Goal: Task Accomplishment & Management: Manage account settings

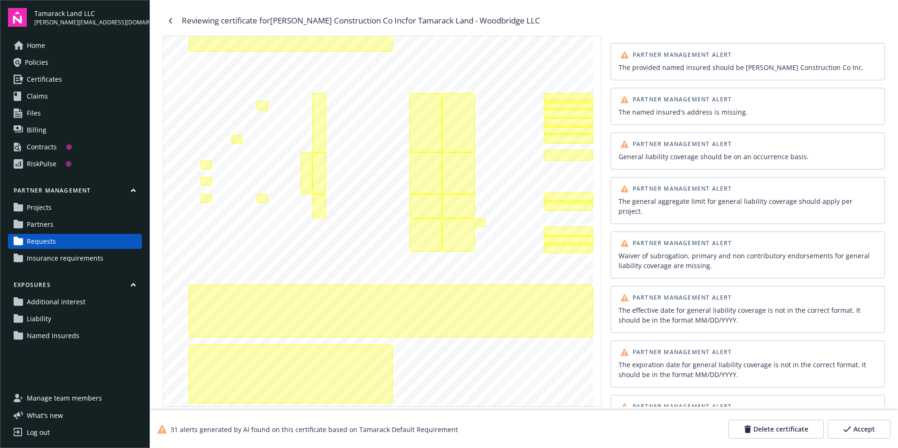
click at [63, 243] on link "Requests" at bounding box center [75, 241] width 134 height 15
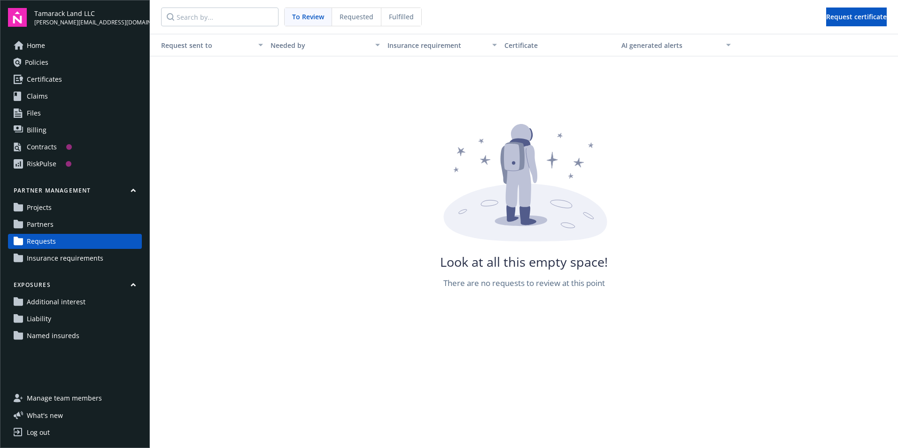
click at [57, 210] on link "Projects" at bounding box center [75, 207] width 134 height 15
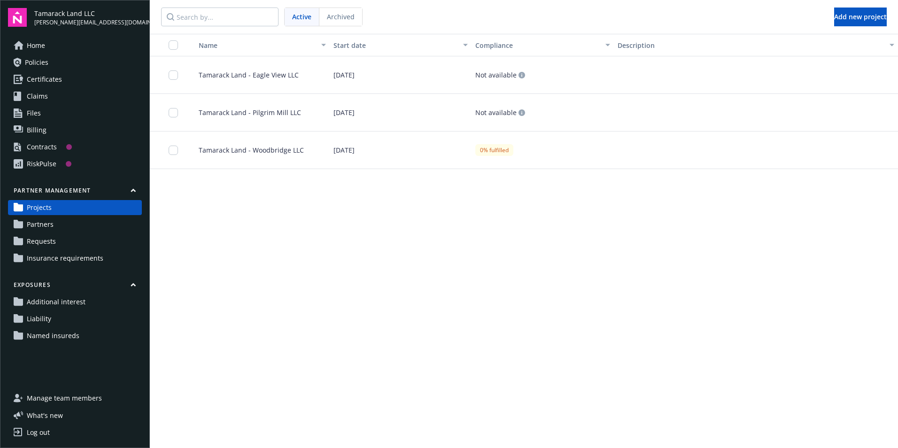
click at [266, 145] on div "Tamarack Land - Woodbridge LLC" at bounding box center [258, 151] width 142 height 38
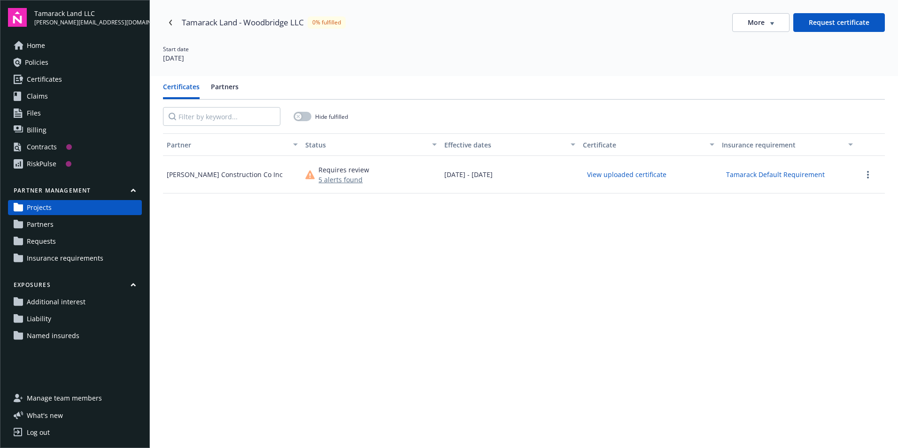
click at [328, 179] on button "5 alerts found" at bounding box center [344, 180] width 51 height 10
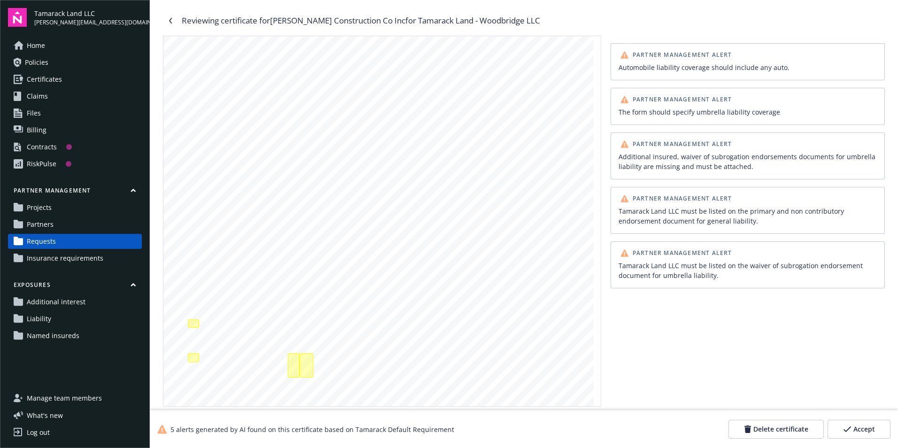
click at [662, 269] on div "Tamarack Land LLC must be listed on the waiver of subrogation endorsement docum…" at bounding box center [748, 271] width 258 height 20
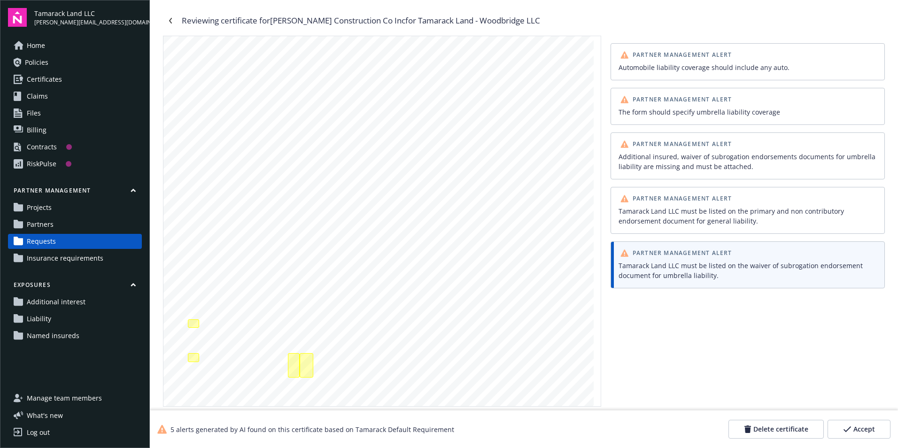
drag, startPoint x: 662, startPoint y: 269, endPoint x: 641, endPoint y: 283, distance: 25.7
click at [641, 283] on div "Partner Management [PERSON_NAME] Land LLC must be listed on the waiver of subro…" at bounding box center [748, 265] width 274 height 47
click at [696, 251] on span "Partner Management Alert" at bounding box center [683, 253] width 100 height 6
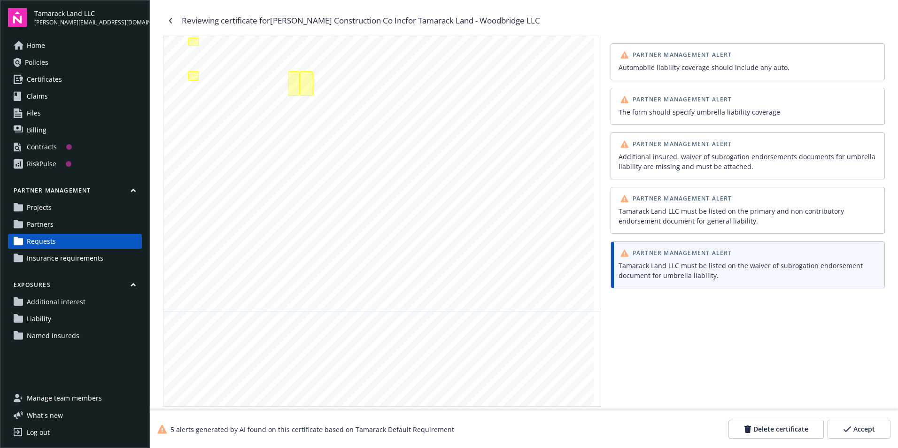
click at [696, 251] on span "Partner Management Alert" at bounding box center [683, 253] width 100 height 6
click at [710, 220] on div "Tamarack Land LLC must be listed on the primary and non contributory endorsemen…" at bounding box center [748, 216] width 258 height 20
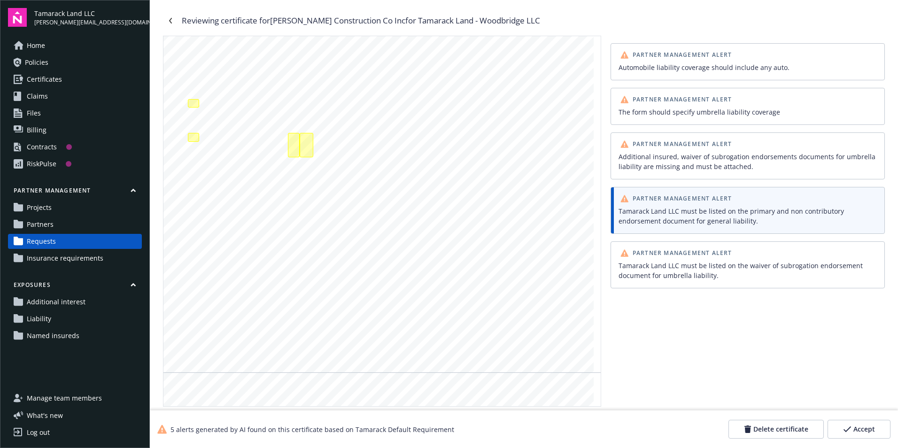
scroll to position [0, 0]
click at [671, 164] on div "Additional insured, waiver of subrogation endorsements documents for umbrella l…" at bounding box center [748, 162] width 258 height 20
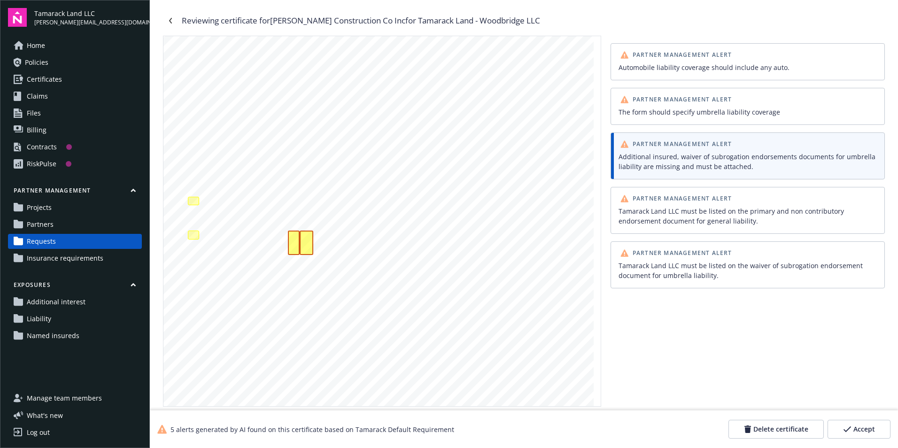
scroll to position [144, 0]
click at [667, 113] on div "The form should specify umbrella liability coverage" at bounding box center [748, 112] width 258 height 10
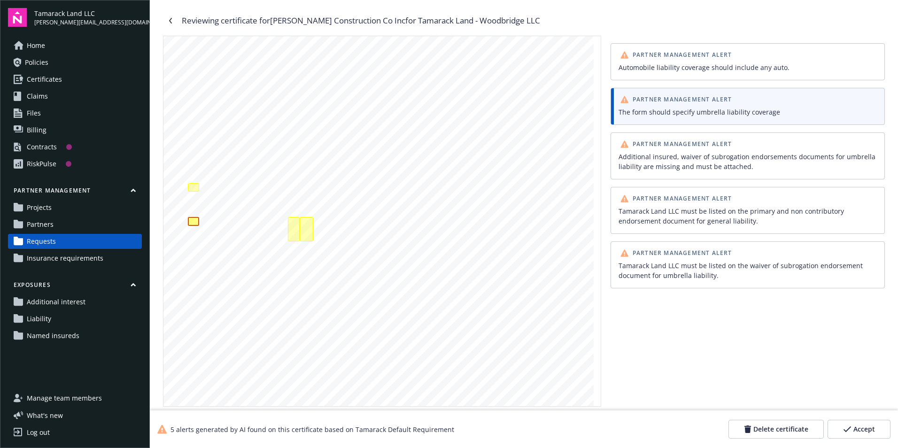
click at [653, 73] on div "Automobile liability coverage should include any auto." at bounding box center [748, 68] width 262 height 14
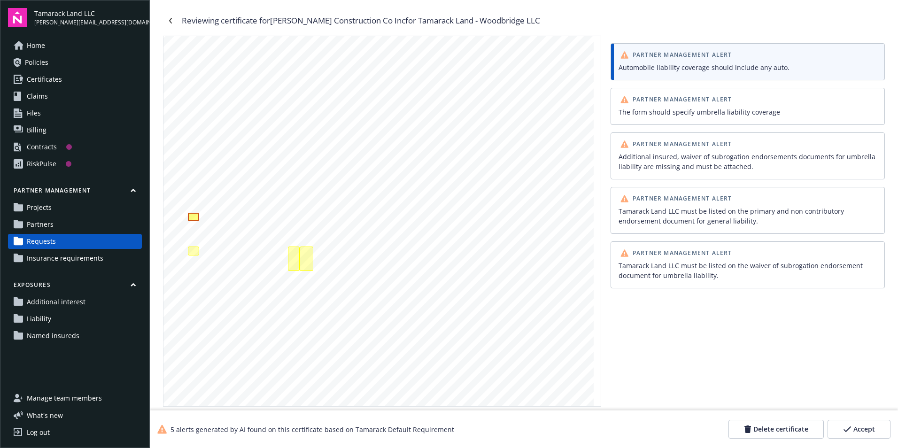
scroll to position [102, 0]
click at [847, 428] on icon "button" at bounding box center [847, 429] width 8 height 7
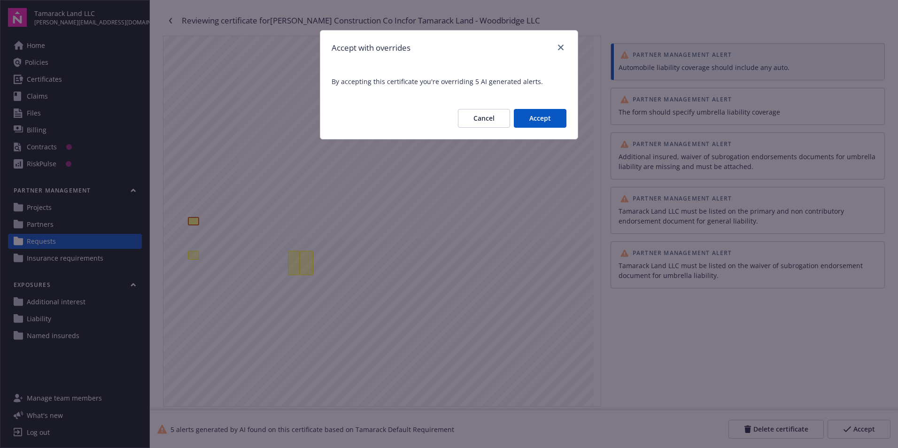
click at [542, 131] on div "Cancel Accept" at bounding box center [448, 118] width 257 height 41
click at [542, 124] on button "Accept" at bounding box center [540, 118] width 53 height 19
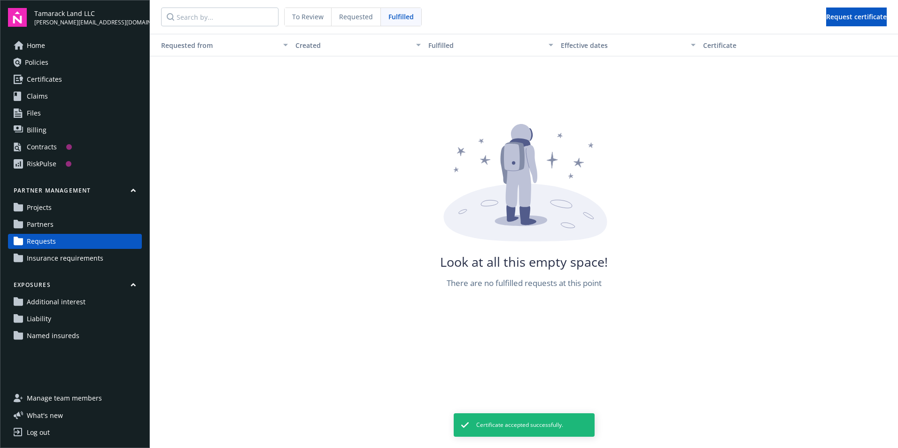
click at [44, 245] on span "Requests" at bounding box center [41, 241] width 29 height 15
click at [47, 207] on span "Projects" at bounding box center [39, 207] width 25 height 15
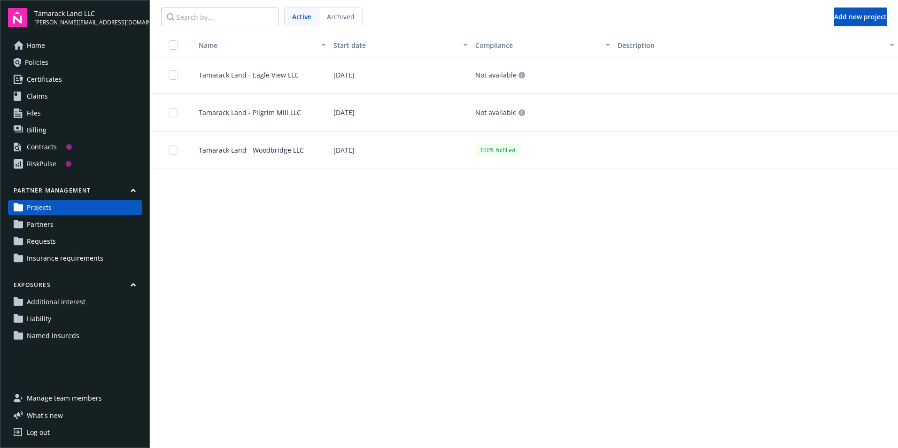
click at [251, 152] on span "Tamarack Land - Woodbridge LLC" at bounding box center [247, 150] width 113 height 10
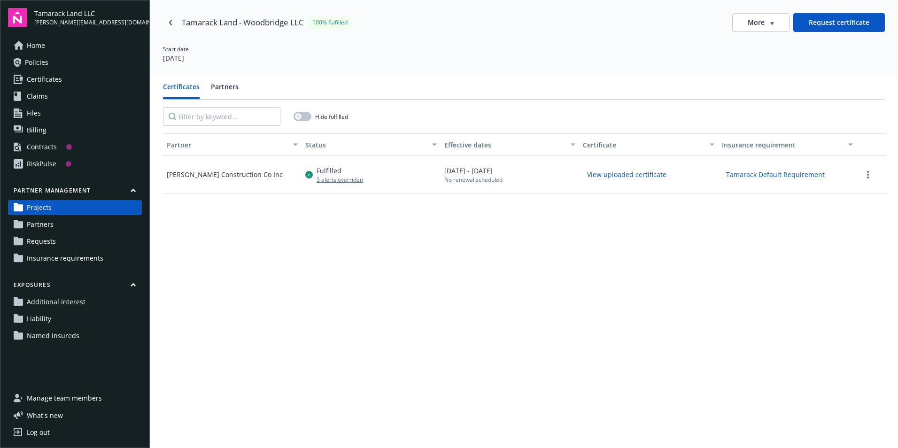
click at [31, 207] on span "Projects" at bounding box center [39, 207] width 25 height 15
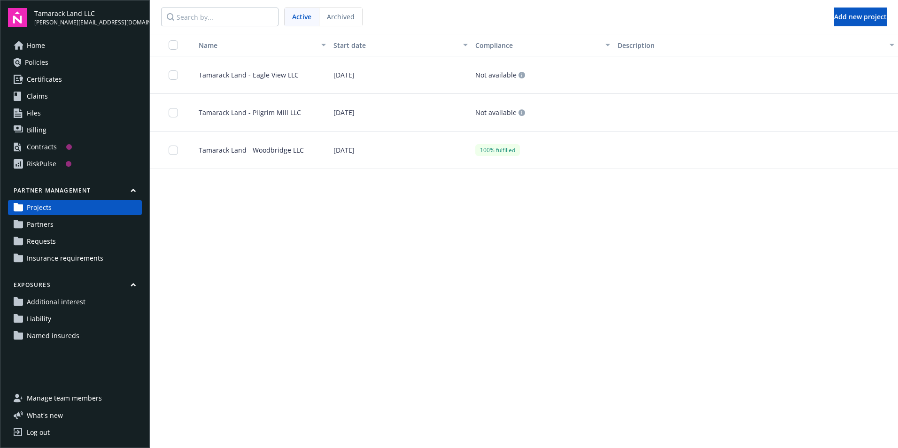
click at [212, 115] on span "Tamarack Land - Pilgrim Mill LLC" at bounding box center [246, 113] width 110 height 10
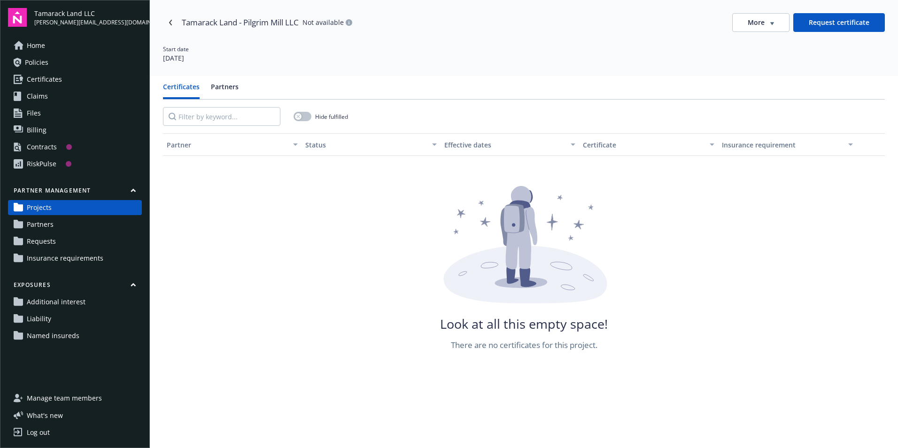
click at [39, 245] on span "Requests" at bounding box center [41, 241] width 29 height 15
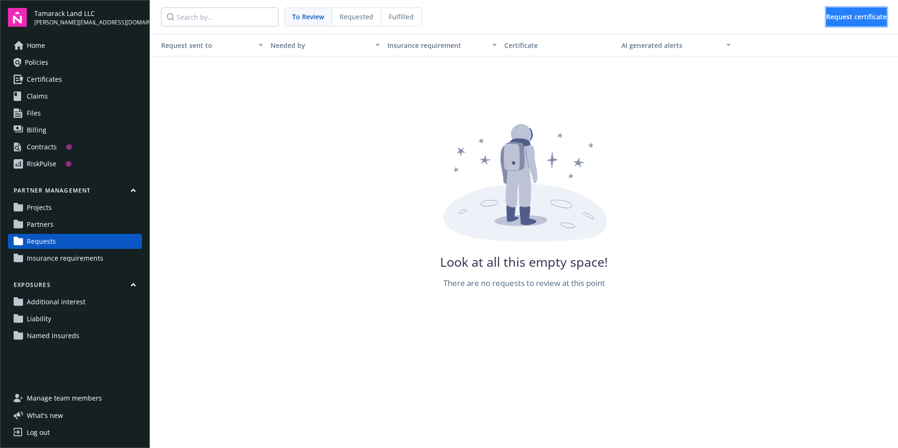
click at [848, 20] on span "Request certificate" at bounding box center [857, 16] width 61 height 9
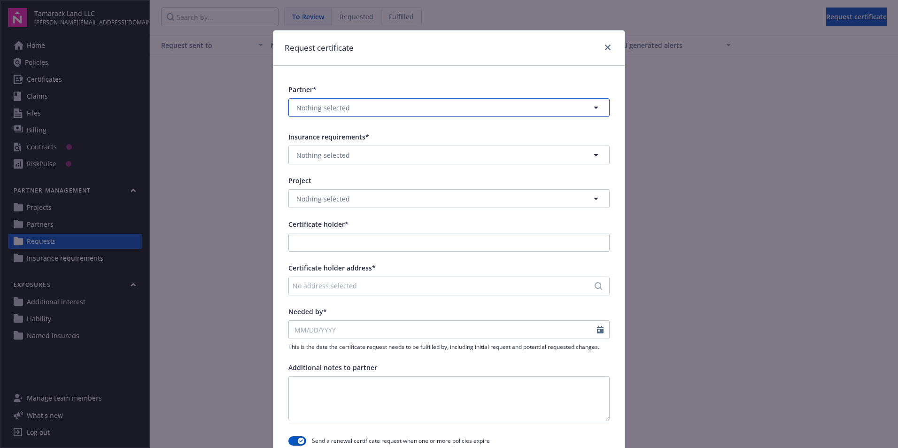
click at [378, 103] on button "Nothing selected" at bounding box center [449, 107] width 321 height 19
click at [390, 80] on div "Partner* Nothing selected Select all [PERSON_NAME] Construction Co Inc [PERSON_…" at bounding box center [448, 267] width 351 height 402
click at [615, 52] on div "Request certificate" at bounding box center [448, 48] width 351 height 35
click at [605, 47] on icon "close" at bounding box center [608, 48] width 6 height 6
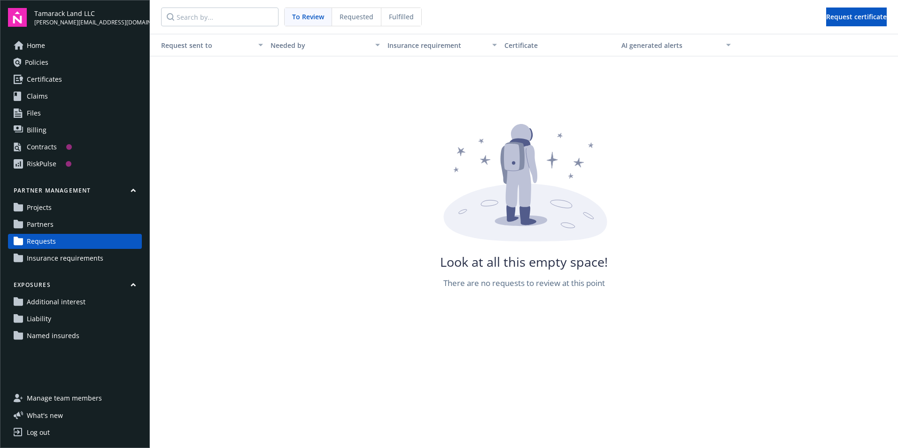
click at [55, 226] on link "Partners" at bounding box center [75, 224] width 134 height 15
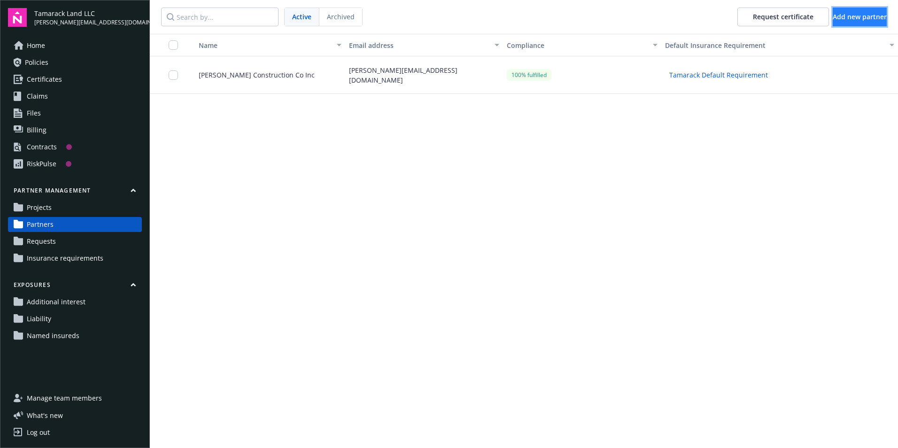
click at [848, 19] on span "Add new partner" at bounding box center [860, 16] width 54 height 9
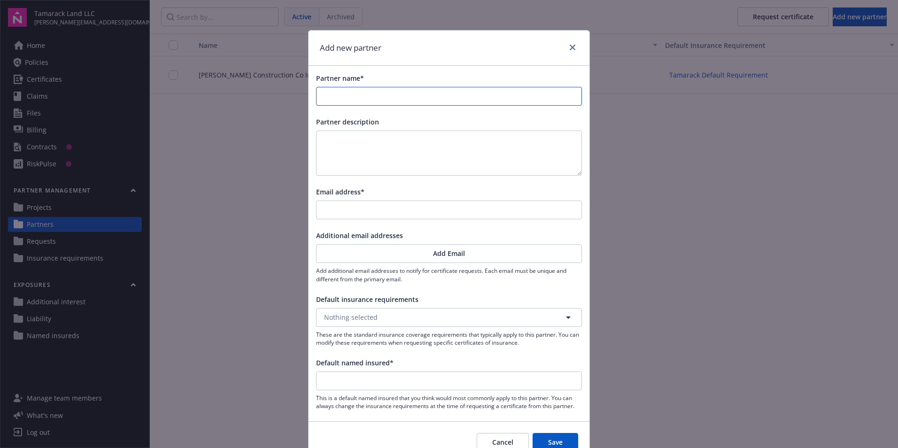
click at [333, 90] on input "Partner name*" at bounding box center [449, 96] width 265 height 18
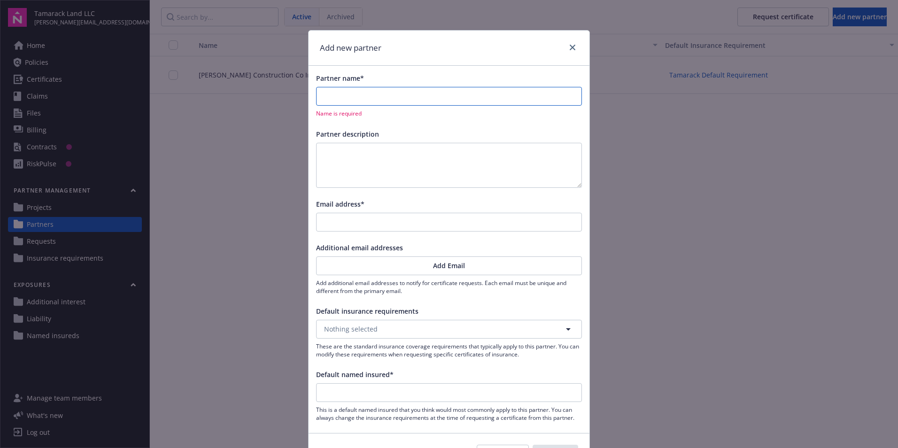
click at [322, 94] on input "Partner name*" at bounding box center [449, 96] width 265 height 18
type input "E"
type input "El"
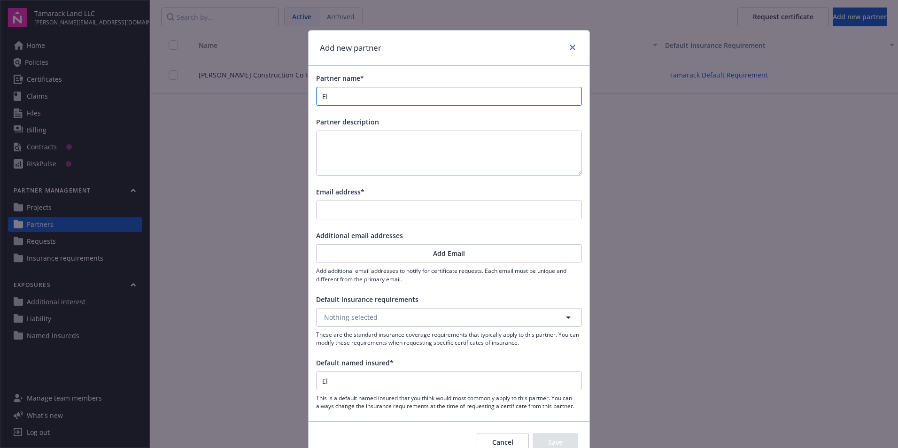
type input "[PERSON_NAME]"
type input "Elit"
type input "Elite"
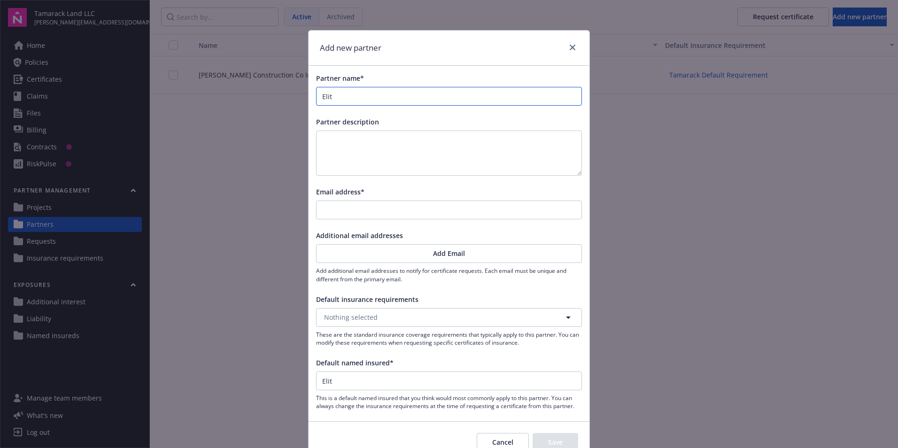
type input "Elite"
type input "Elite M"
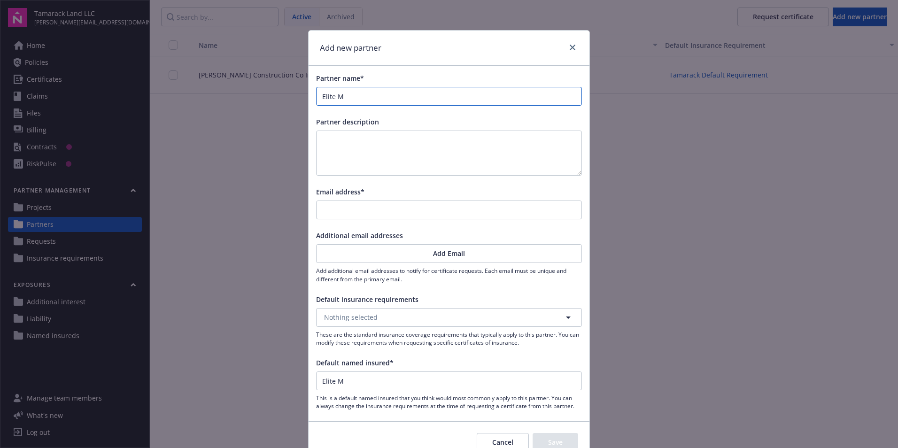
type input "Elite Ma"
type input "Elite Mas"
type input "Elite Mast"
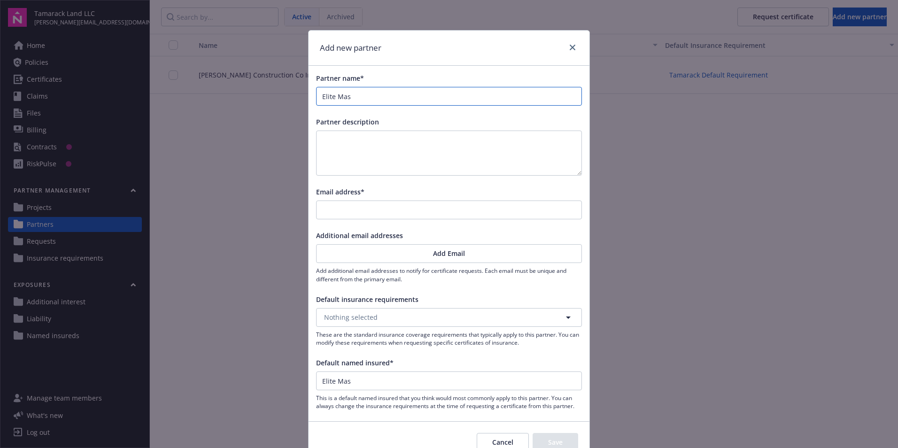
type input "Elite Mast"
type input "Elite Maste"
type input "Elite Master"
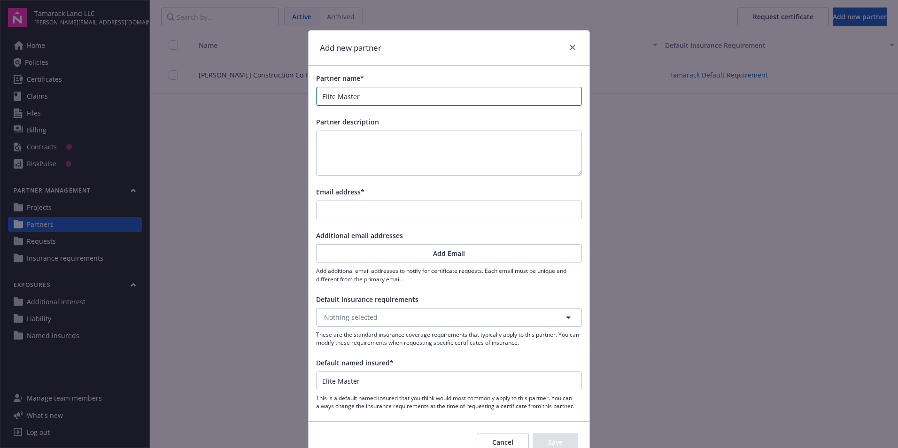
type input "Elite Master"
type input "Elite Master S"
type input "Elite Master Se"
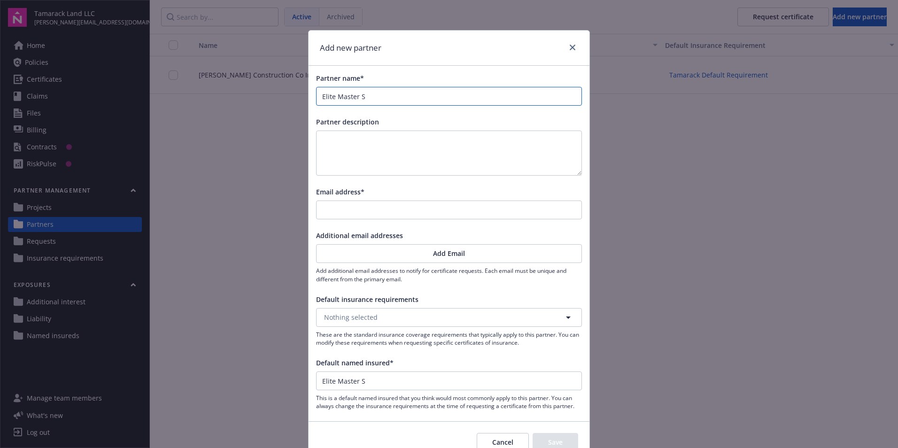
type input "Elite Master Se"
type input "Elite Master Ser"
type input "Elite Master Serv"
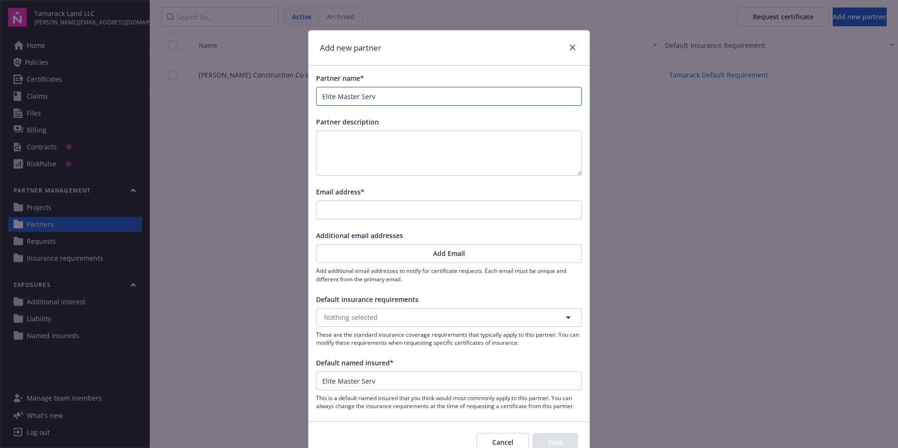
type input "Elite Master [PERSON_NAME]"
type input "Elite Master Servic"
type input "Elite Master Service"
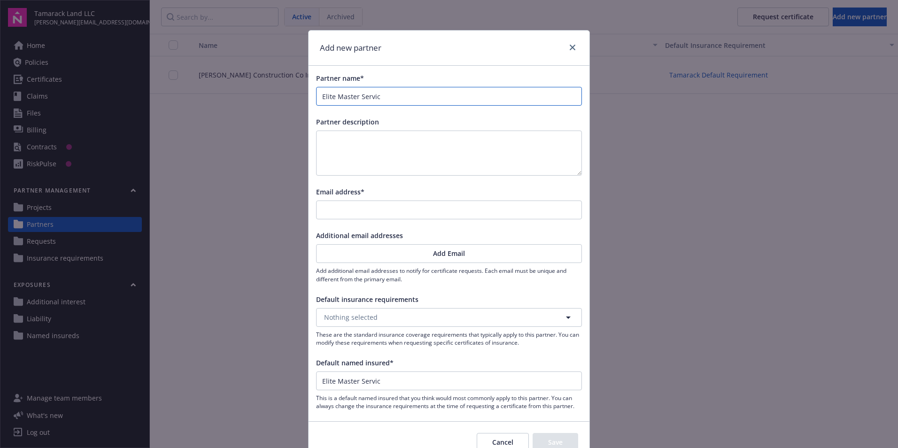
type input "Elite Master Service"
type input "Elite Master Services"
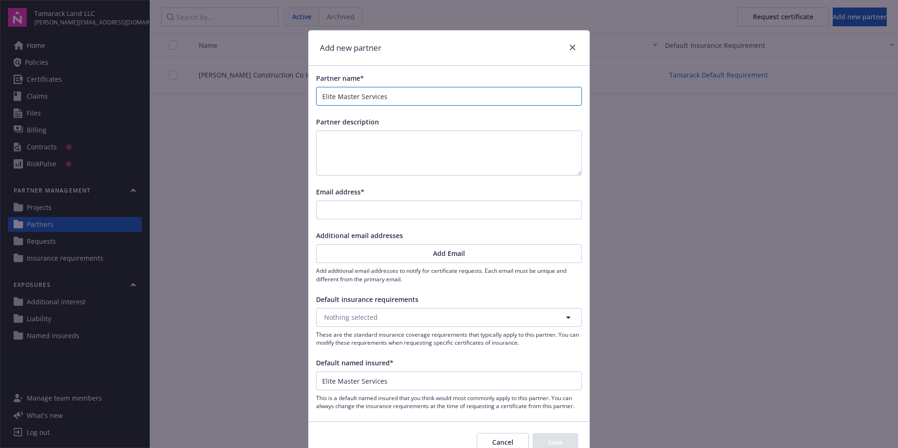
type input "Elite Master Services L"
type input "Elite Master Services LL"
type input "Elite Master Services LLC"
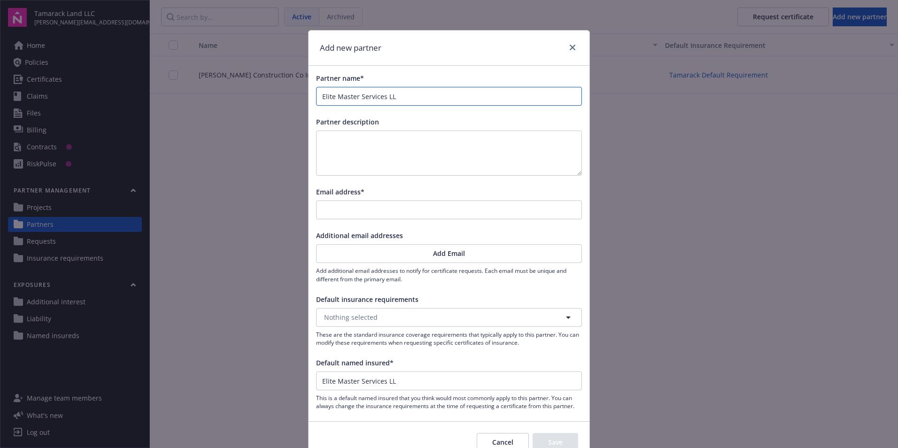
type input "Elite Master Services LLC"
type textarea "Elite Surveying"
click at [339, 213] on input "Email address*" at bounding box center [449, 210] width 265 height 18
type input "[EMAIL_ADDRESS][DOMAIN_NAME]"
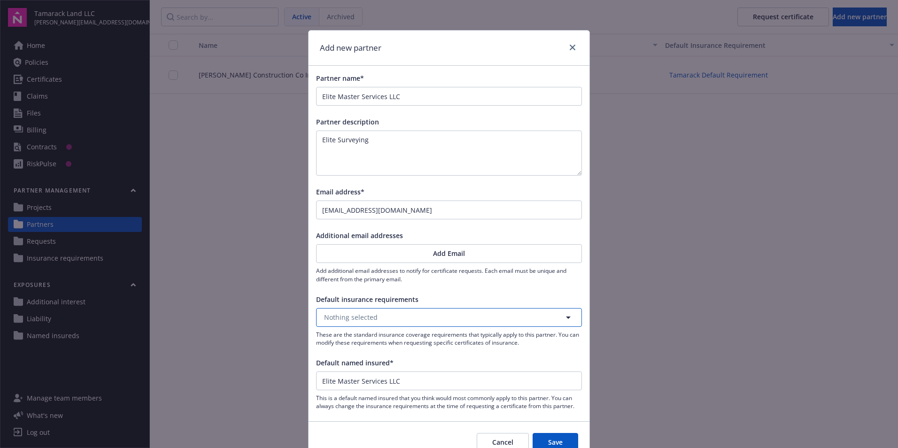
click at [351, 314] on span "Nothing selected" at bounding box center [351, 317] width 54 height 10
click at [354, 343] on strong "Tamarack Default Requirement" at bounding box center [377, 344] width 100 height 9
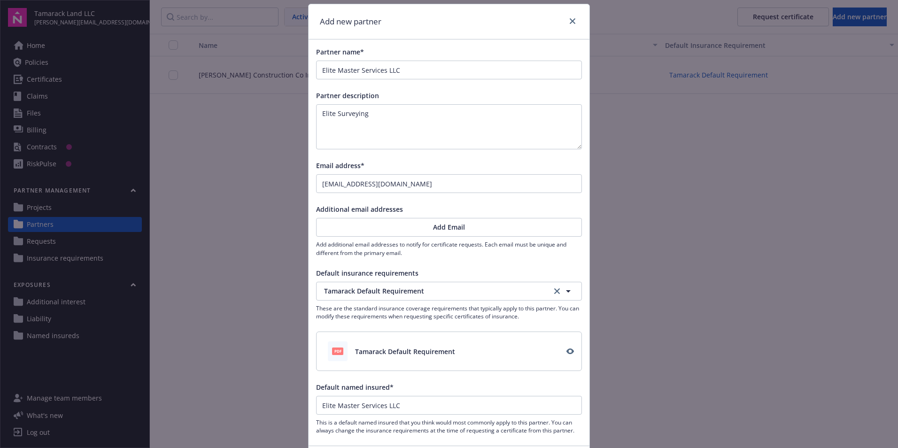
scroll to position [47, 0]
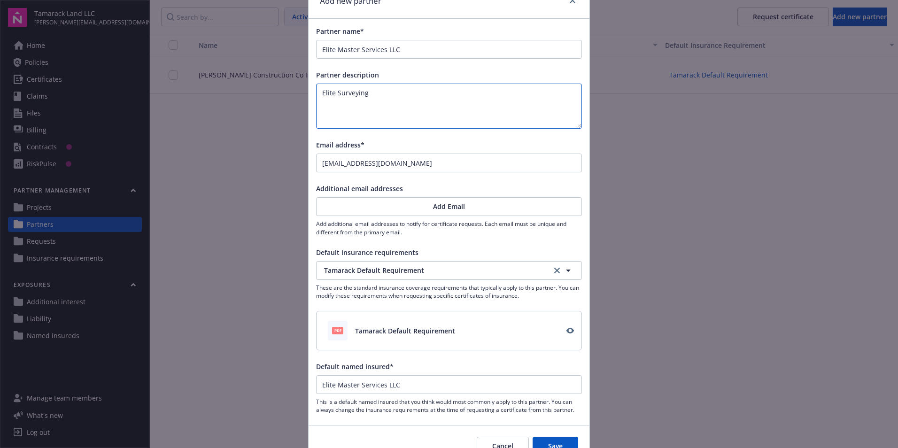
click at [377, 95] on textarea "Elite Surveying" at bounding box center [449, 106] width 266 height 45
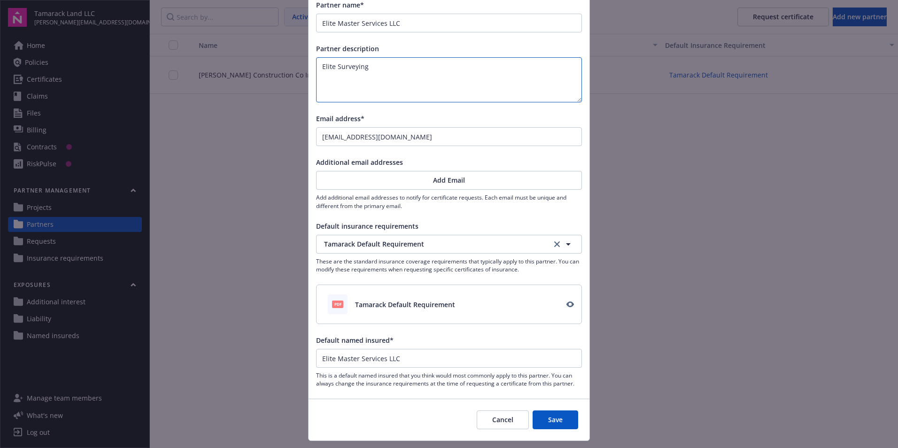
scroll to position [94, 0]
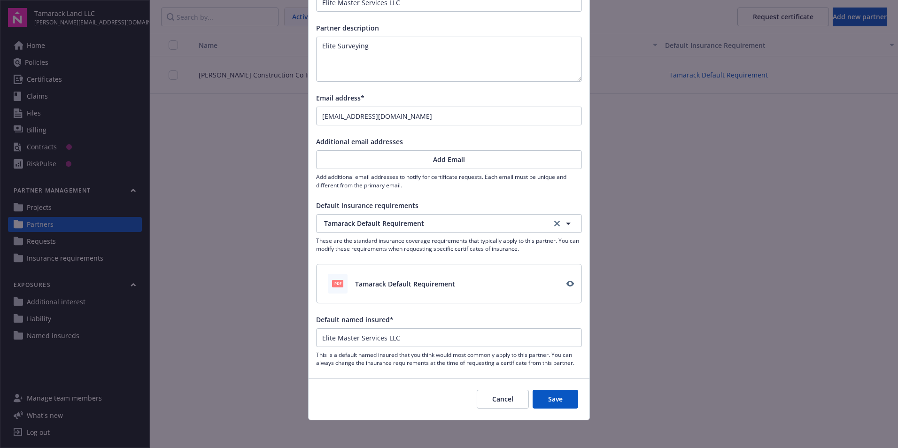
click at [569, 398] on button "Save" at bounding box center [556, 399] width 46 height 19
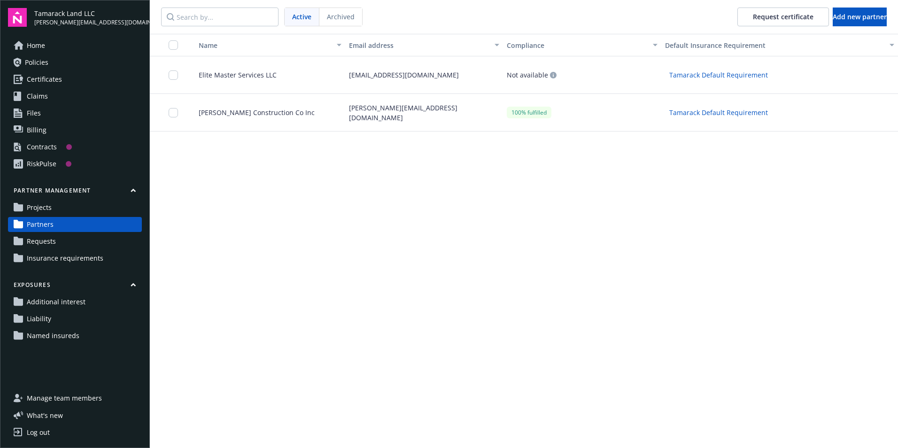
click at [54, 212] on link "Projects" at bounding box center [75, 207] width 134 height 15
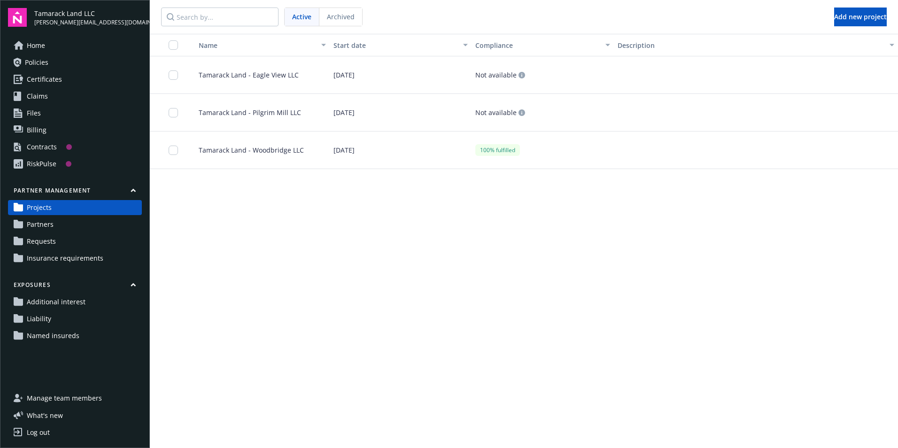
click at [340, 112] on span "[DATE]" at bounding box center [344, 113] width 21 height 10
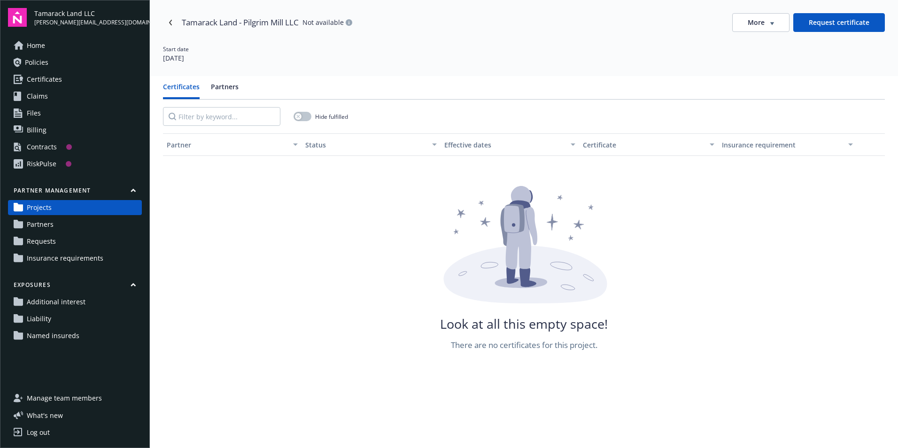
click at [230, 88] on button "Partners" at bounding box center [225, 90] width 28 height 17
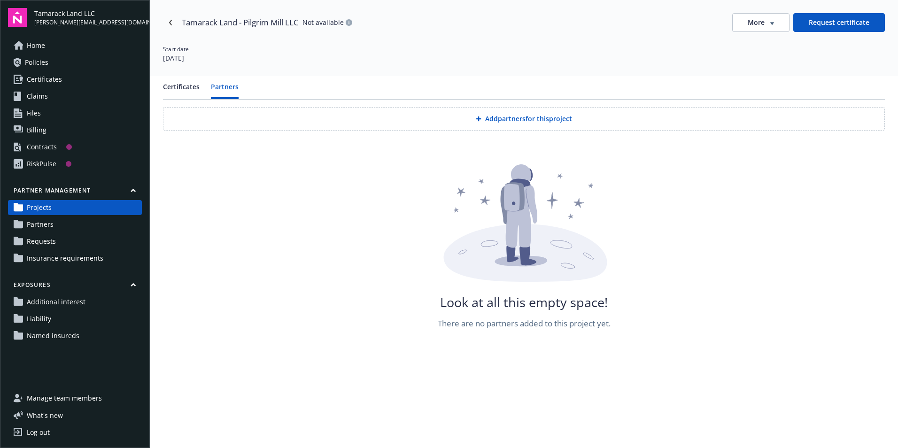
click at [483, 119] on div at bounding box center [480, 119] width 9 height 6
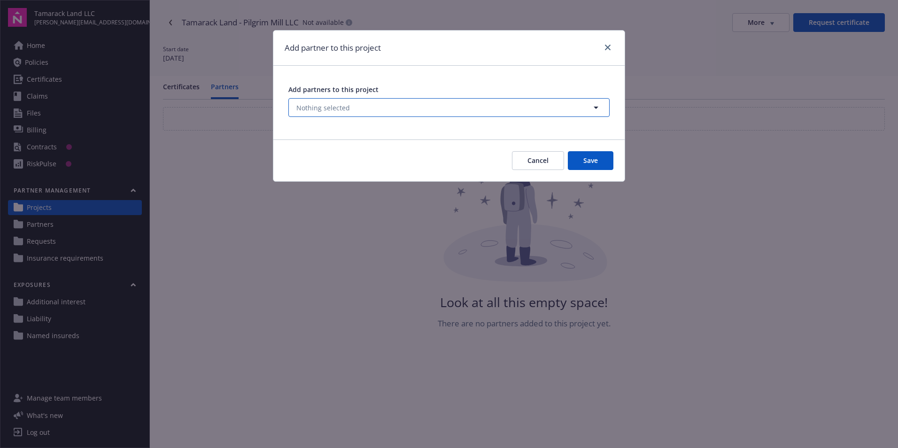
click at [380, 112] on button "Nothing selected" at bounding box center [449, 107] width 321 height 19
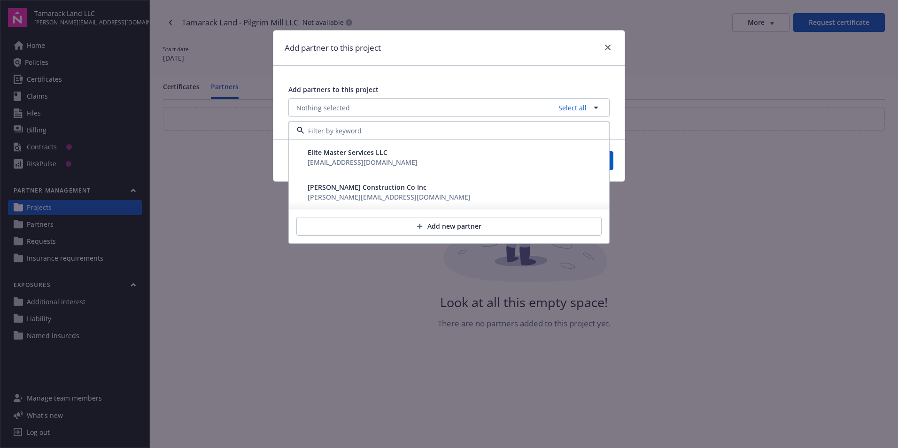
click at [358, 164] on div "[EMAIL_ADDRESS][DOMAIN_NAME]" at bounding box center [363, 162] width 110 height 10
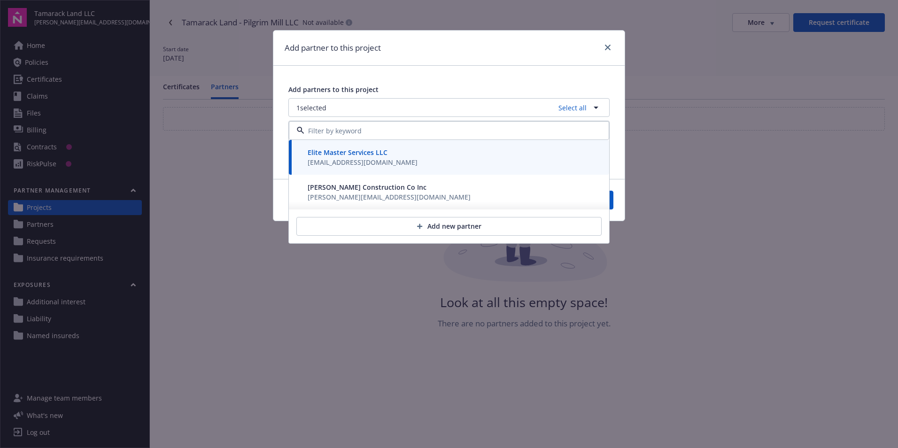
click at [618, 160] on div "Add partners to this project 1 selected Select all Elite Master Services LLC [E…" at bounding box center [448, 120] width 351 height 109
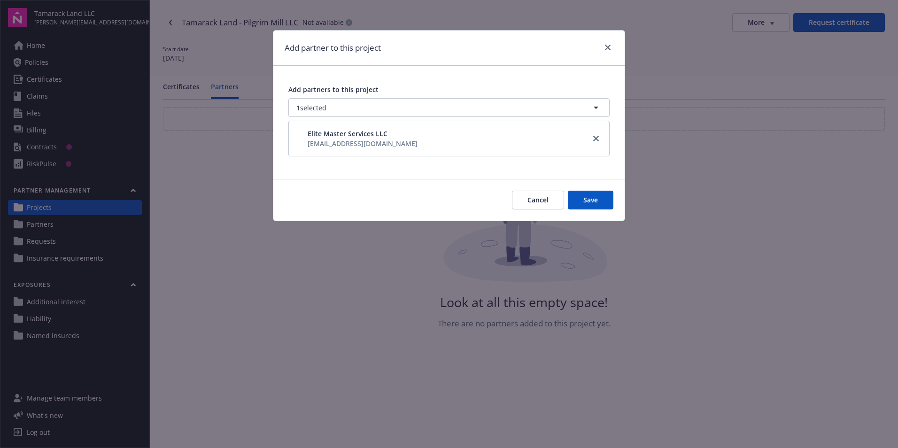
click at [589, 203] on button "Save" at bounding box center [591, 200] width 46 height 19
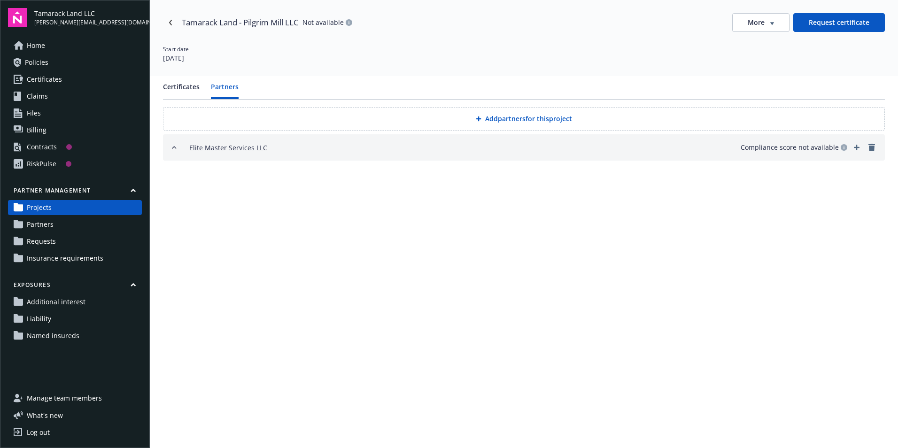
click at [859, 148] on icon "add" at bounding box center [857, 148] width 6 height 6
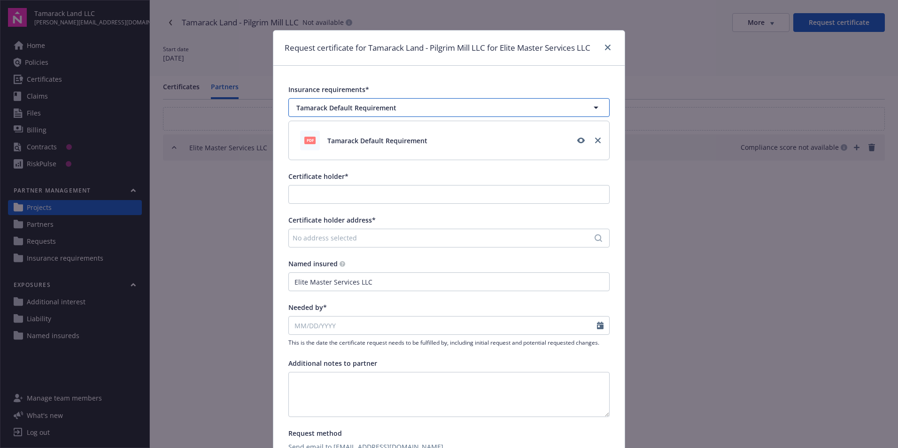
click at [326, 104] on span "Tamarack Default Requirement" at bounding box center [428, 108] width 265 height 10
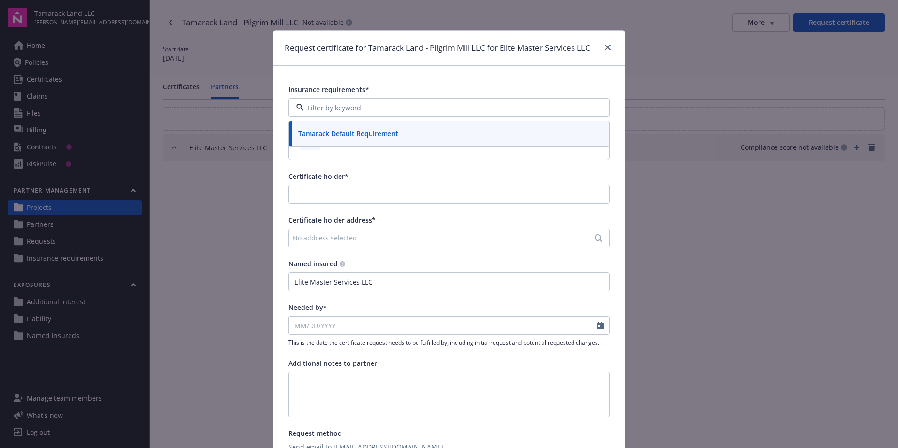
click at [334, 84] on div "Insurance requirements* Tamarack Default Requirement pdf Tamarack Default Requi…" at bounding box center [448, 282] width 351 height 433
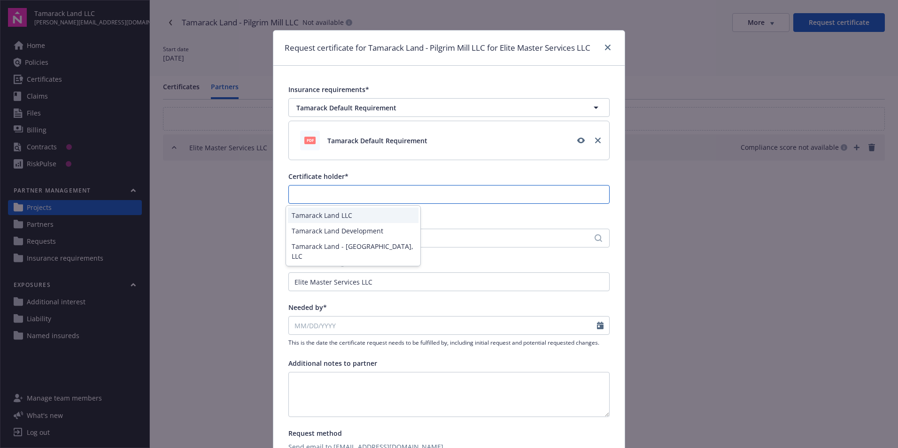
click at [335, 188] on input "Certificate holder*" at bounding box center [449, 195] width 320 height 18
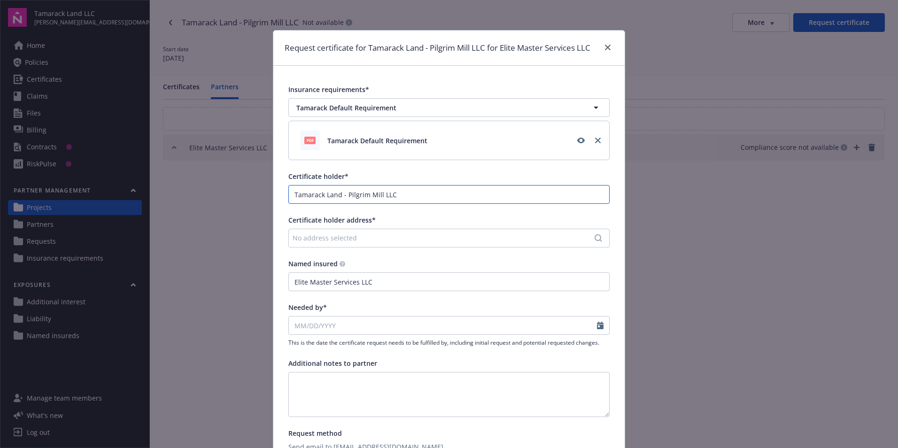
type input "Tamarack Land - Pilgrim Mill LLC"
click at [333, 236] on div "No address selected" at bounding box center [445, 238] width 304 height 10
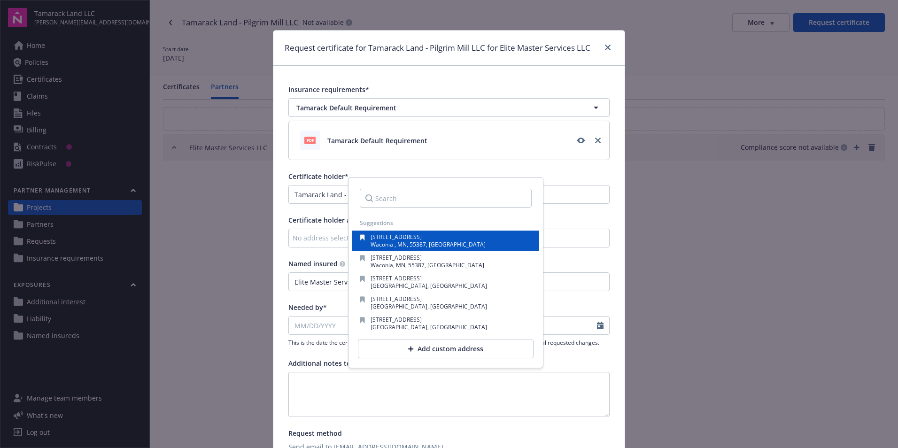
click at [366, 237] on div "button" at bounding box center [365, 240] width 11 height 13
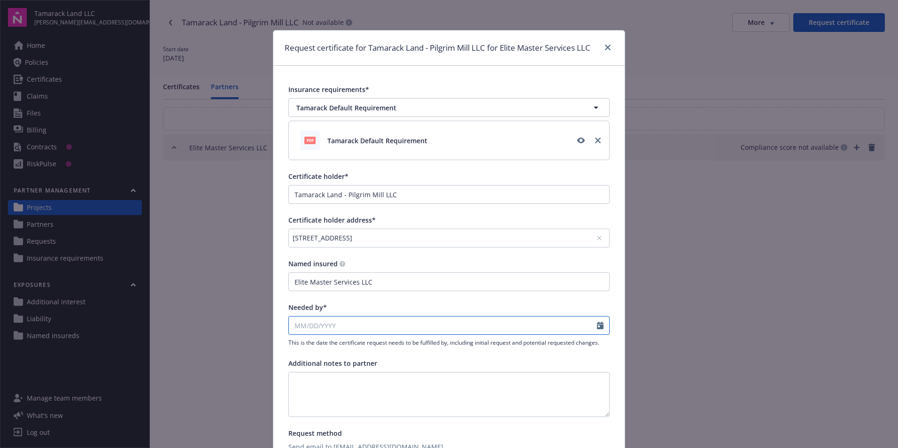
select select "9"
click at [349, 319] on input "Needed by*" at bounding box center [443, 326] width 308 height 18
click at [419, 303] on div "Needed by*" at bounding box center [449, 308] width 321 height 10
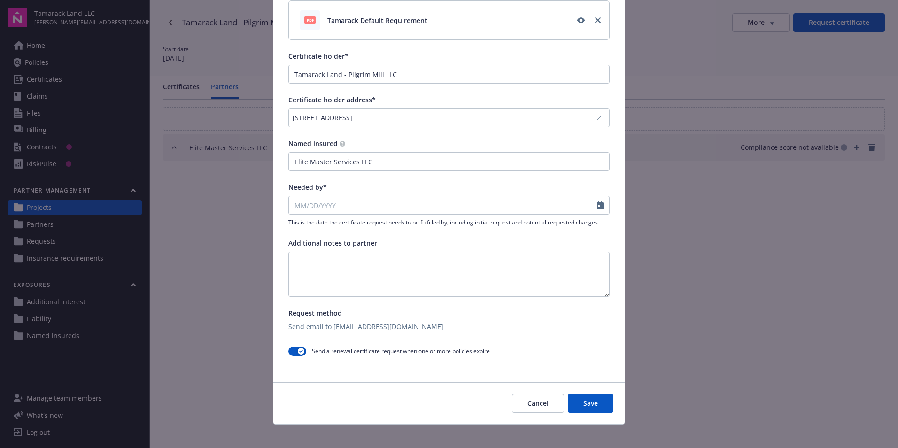
scroll to position [127, 0]
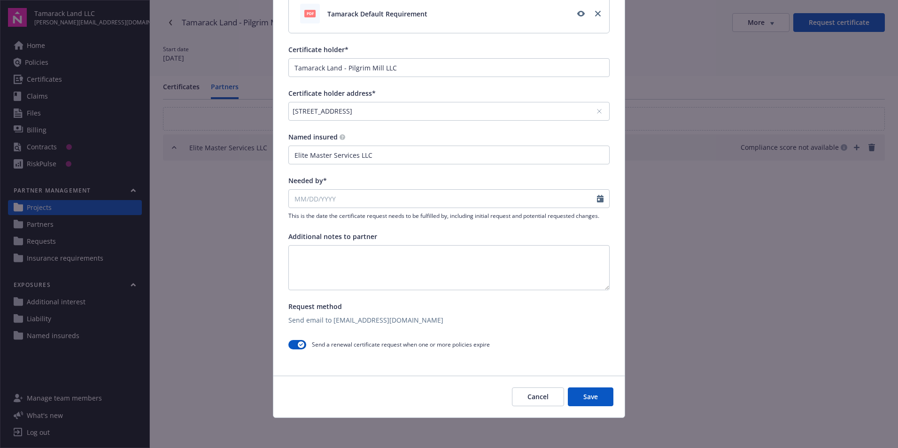
click at [581, 398] on button "Save" at bounding box center [591, 397] width 46 height 19
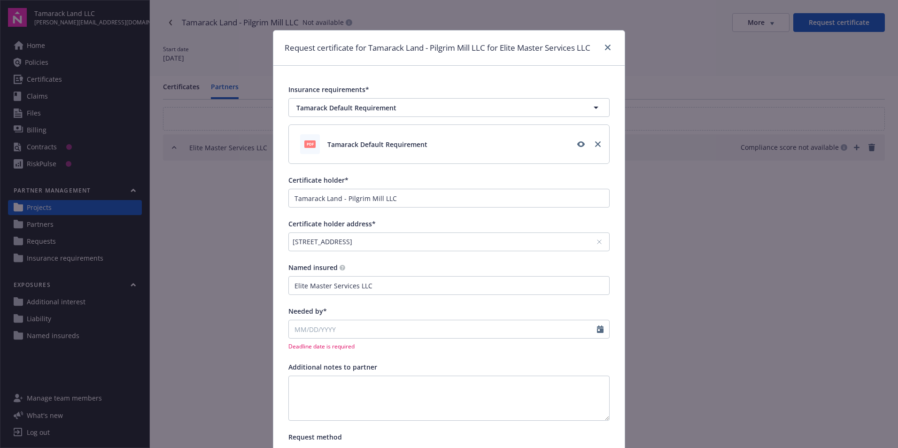
click at [604, 41] on div "Request certificate for Tamarack Land - Pilgrim Mill LLC for Elite Master Servi…" at bounding box center [448, 48] width 351 height 35
click at [605, 46] on icon "close" at bounding box center [608, 48] width 6 height 6
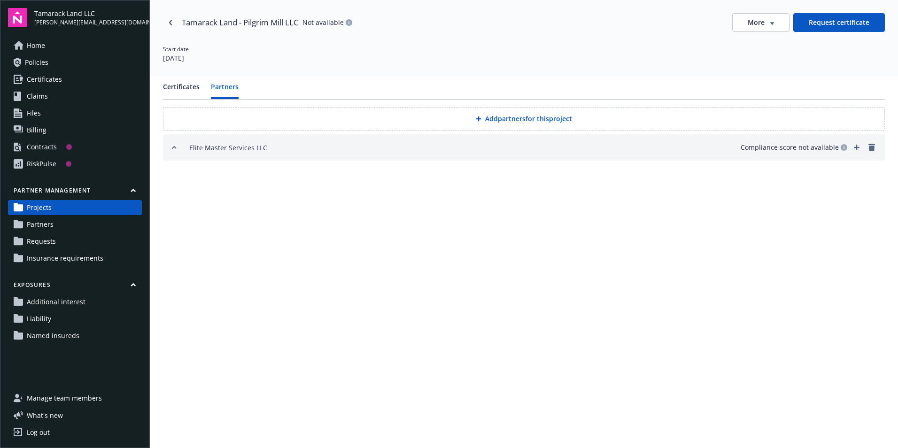
click at [180, 87] on button "Certificates" at bounding box center [181, 90] width 37 height 17
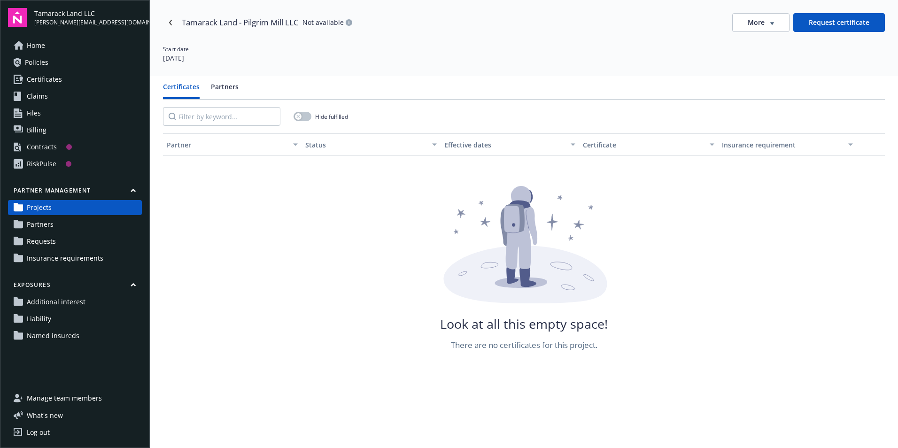
click at [765, 26] on div "More" at bounding box center [761, 22] width 26 height 9
click at [768, 58] on div "Attach certificate" at bounding box center [756, 58] width 76 height 16
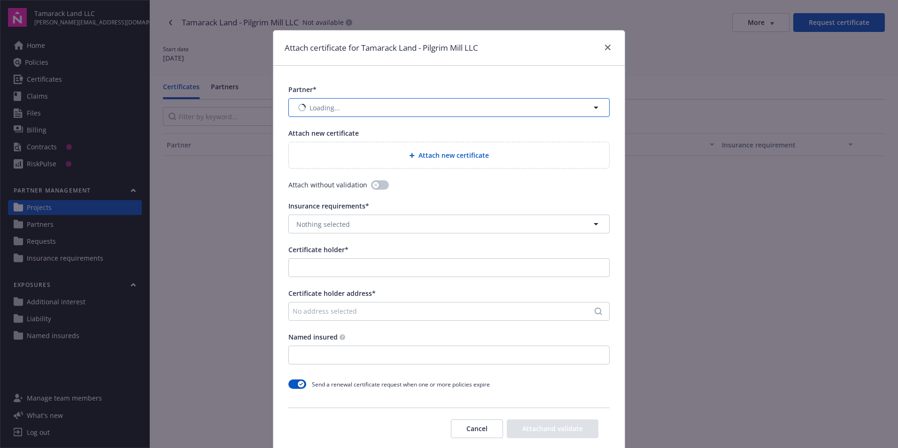
click at [330, 109] on span "Loading..." at bounding box center [325, 108] width 31 height 10
click at [331, 133] on strong "Elite Master Services LLC" at bounding box center [339, 134] width 80 height 9
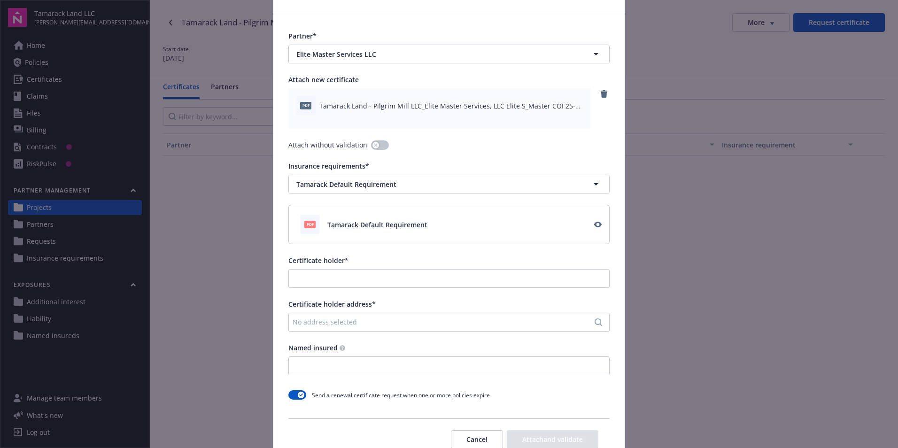
scroll to position [94, 0]
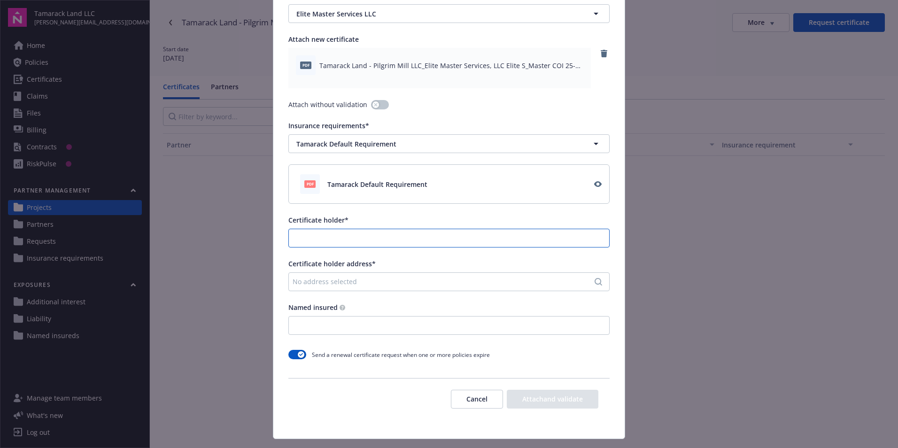
click at [342, 239] on input "Certificate holder*" at bounding box center [449, 238] width 320 height 18
type input "Tamarack Land - Pilgrim Mill LLC"
drag, startPoint x: 408, startPoint y: 241, endPoint x: 260, endPoint y: 237, distance: 148.5
click at [260, 237] on div "Attach certificate for Tamarack Land - Pilgrim Mill LLC Partner* Elite Master S…" at bounding box center [449, 224] width 898 height 448
click at [332, 282] on div "No address selected" at bounding box center [445, 282] width 304 height 10
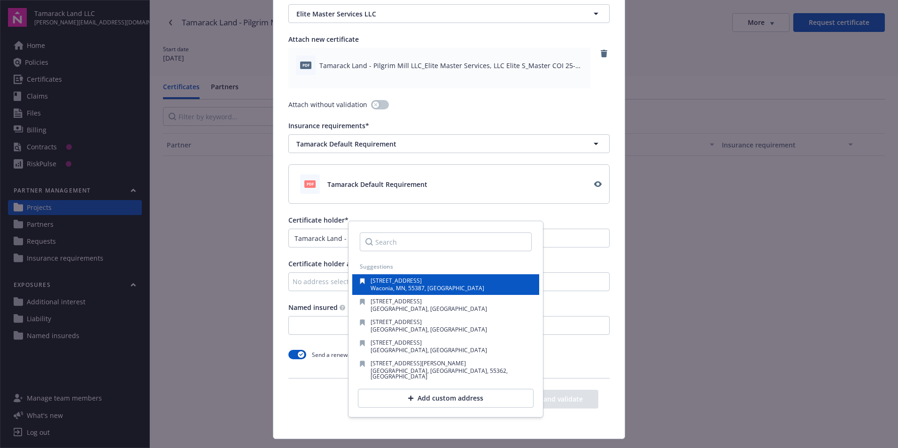
click at [386, 282] on span "[STREET_ADDRESS]" at bounding box center [396, 281] width 51 height 8
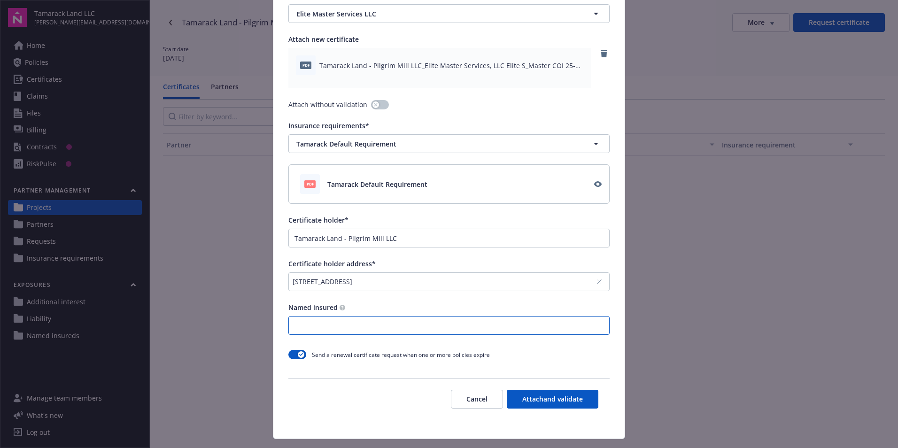
click at [341, 327] on input "Named insured" at bounding box center [449, 326] width 320 height 18
type input "Elite Master Services LLC"
click at [547, 395] on button "Attach and validate" at bounding box center [553, 399] width 92 height 19
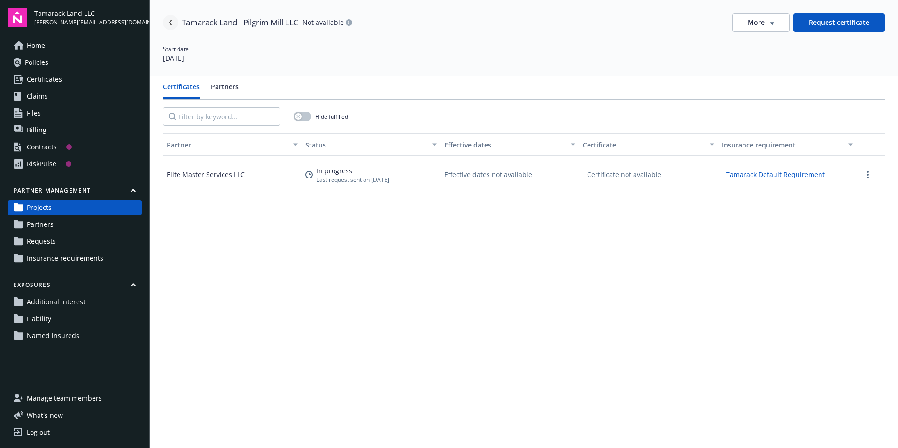
click at [168, 21] on icon "Navigate back" at bounding box center [171, 23] width 6 height 6
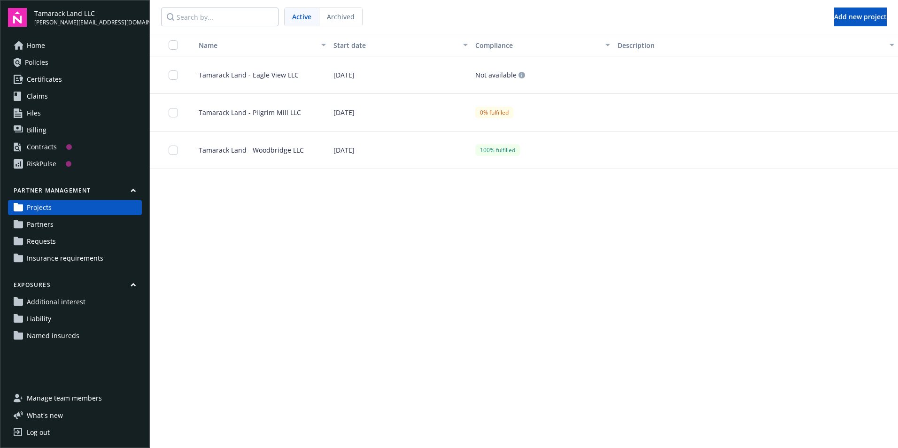
click at [56, 223] on link "Partners" at bounding box center [75, 224] width 134 height 15
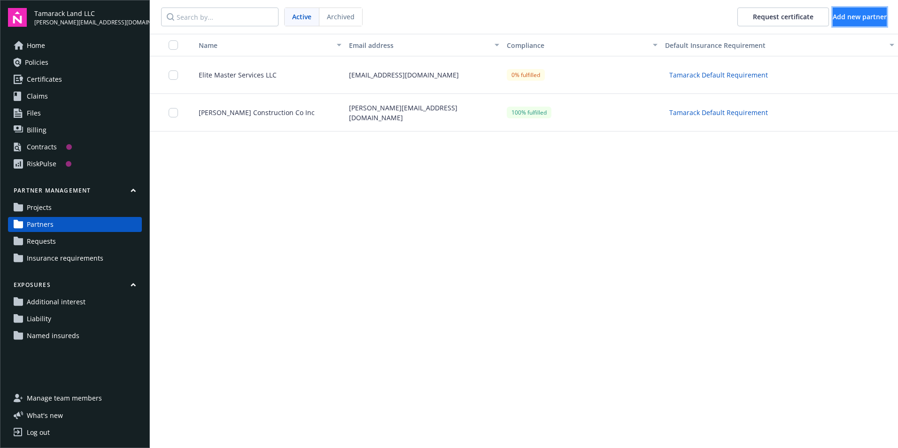
click at [836, 22] on button "Add new partner" at bounding box center [860, 17] width 54 height 19
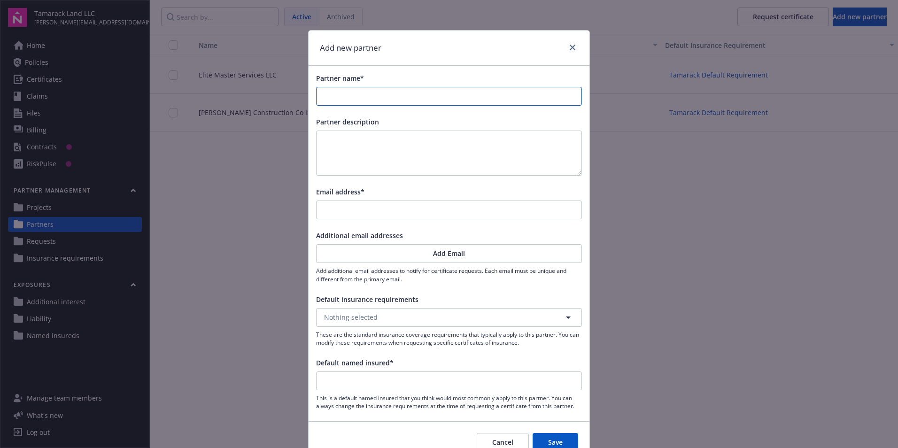
click at [385, 90] on input "Partner name*" at bounding box center [449, 96] width 265 height 18
type input "B"
type input "BG"
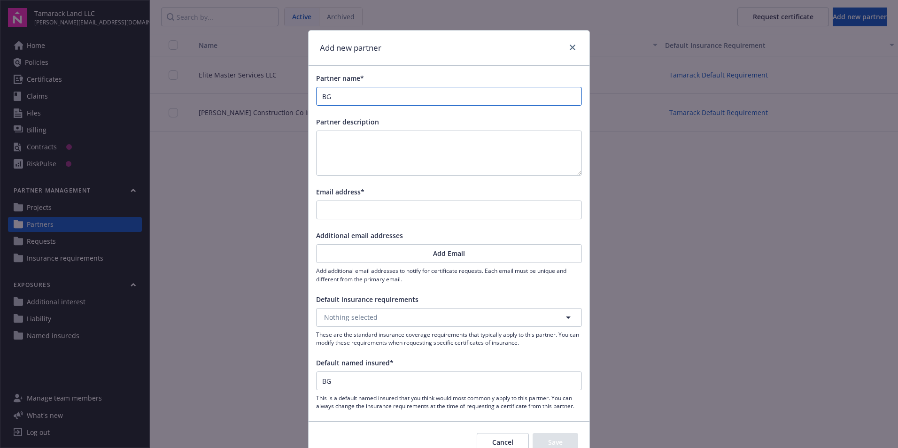
type input "BGE"
type input "BGE I"
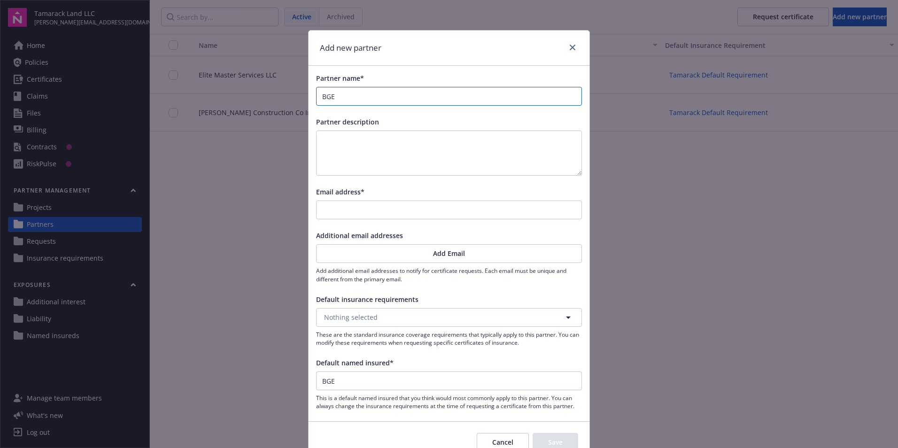
type input "BGE I"
type input "BGE In"
type input "BGE Inc"
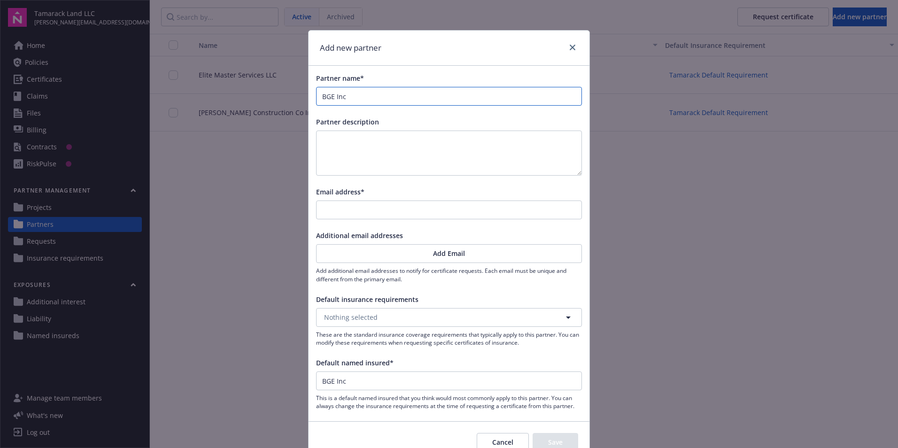
type input "BGE Inc"
click at [331, 141] on textarea at bounding box center [449, 153] width 266 height 45
type textarea "FKA Brown & [DEMOGRAPHIC_DATA] Engineers Inc"
click at [368, 211] on input "Email address*" at bounding box center [449, 210] width 265 height 18
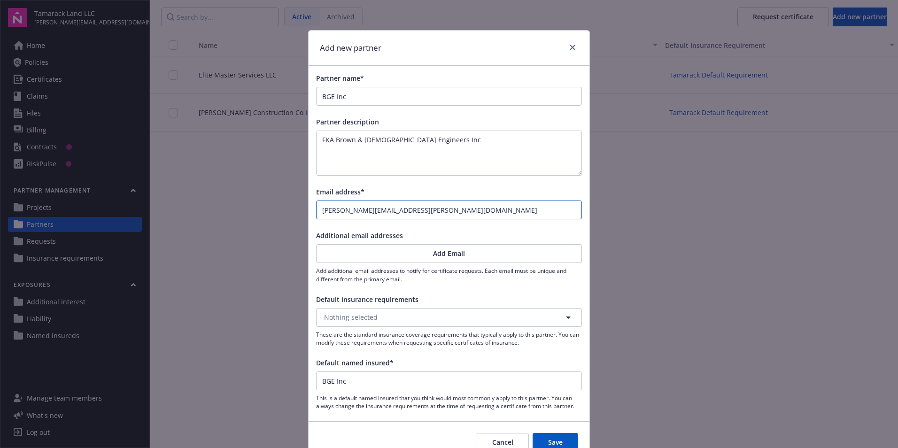
type input "[PERSON_NAME][EMAIL_ADDRESS][PERSON_NAME][DOMAIN_NAME]"
click at [367, 320] on span "Nothing selected" at bounding box center [351, 317] width 54 height 10
click at [368, 344] on strong "Tamarack Default Requirement" at bounding box center [377, 344] width 100 height 9
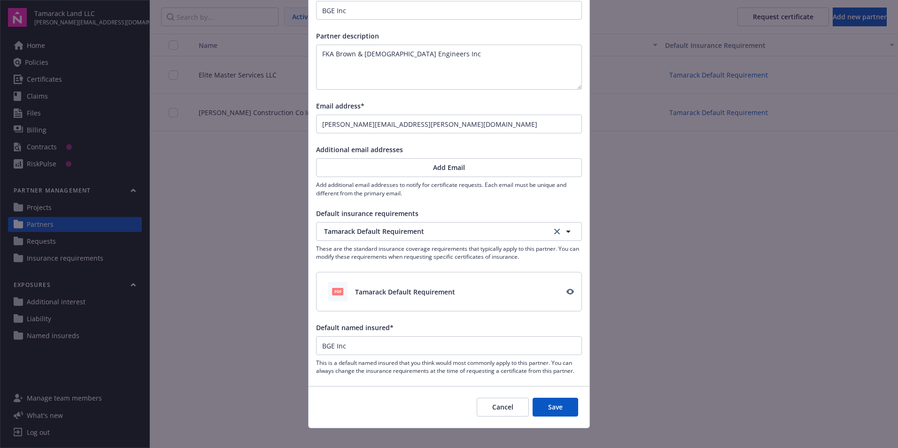
scroll to position [96, 0]
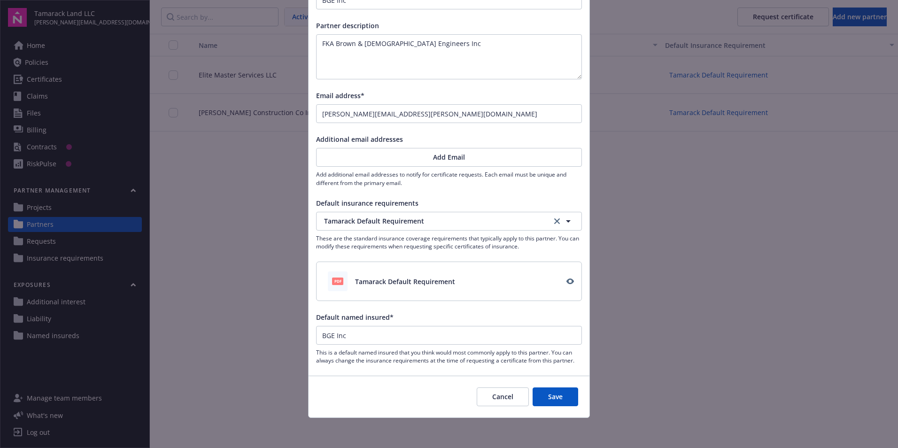
click at [574, 397] on button "Save" at bounding box center [556, 397] width 46 height 19
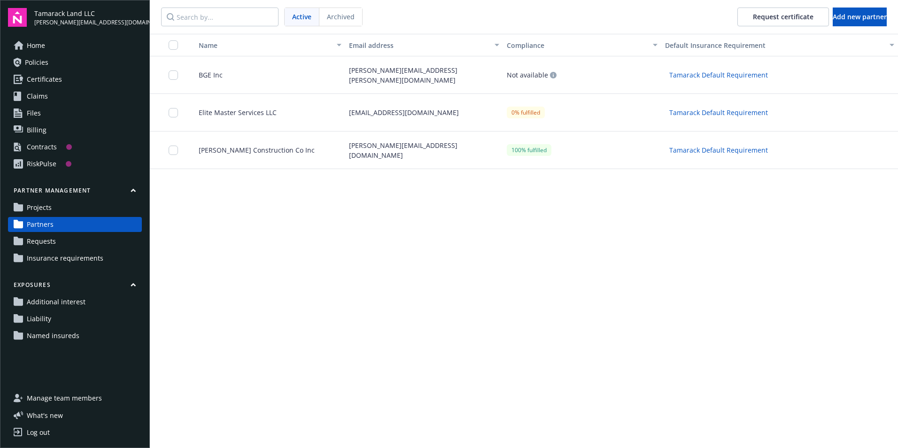
click at [31, 210] on span "Projects" at bounding box center [39, 207] width 25 height 15
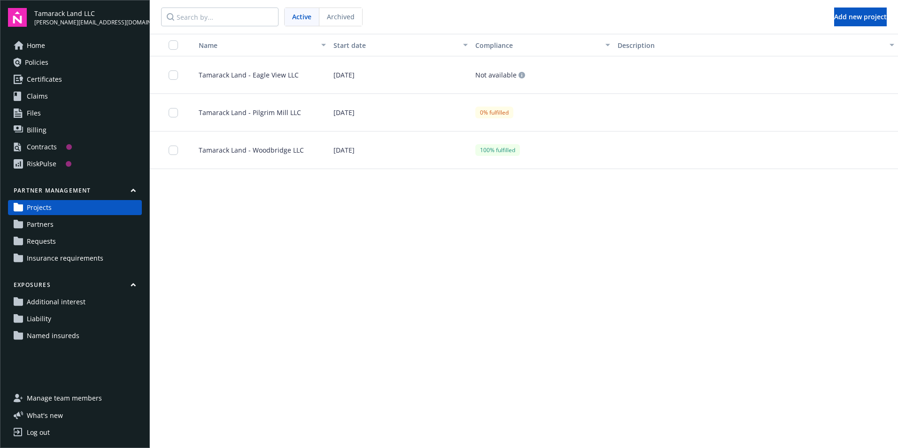
click at [350, 112] on span "[DATE]" at bounding box center [344, 113] width 21 height 10
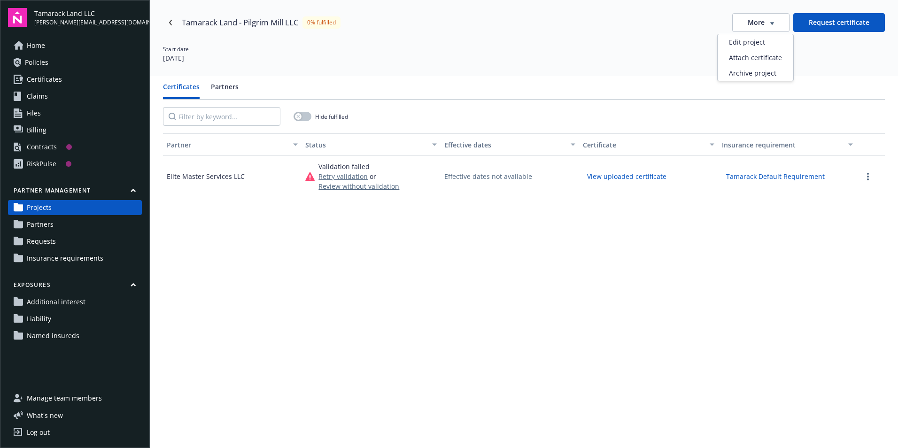
click at [748, 27] on span "More" at bounding box center [756, 22] width 17 height 9
click at [754, 59] on div "Attach certificate" at bounding box center [756, 58] width 76 height 16
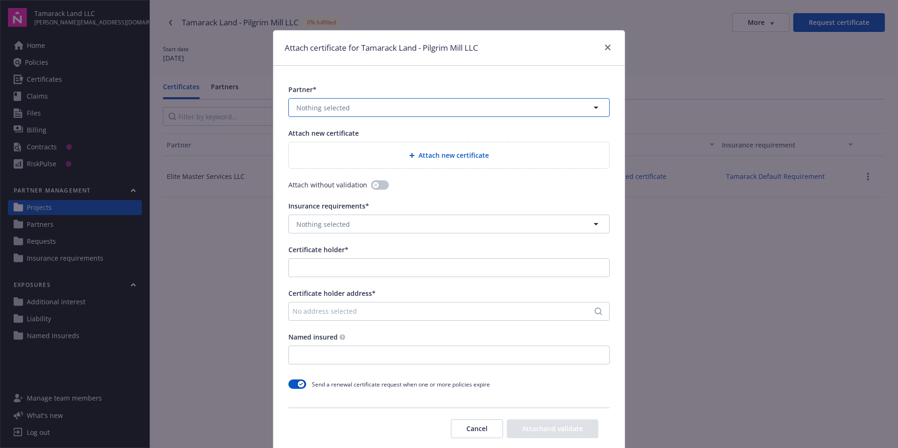
click at [348, 110] on button "Nothing selected" at bounding box center [449, 107] width 321 height 19
click at [342, 131] on div "BGE Inc" at bounding box center [449, 134] width 308 height 14
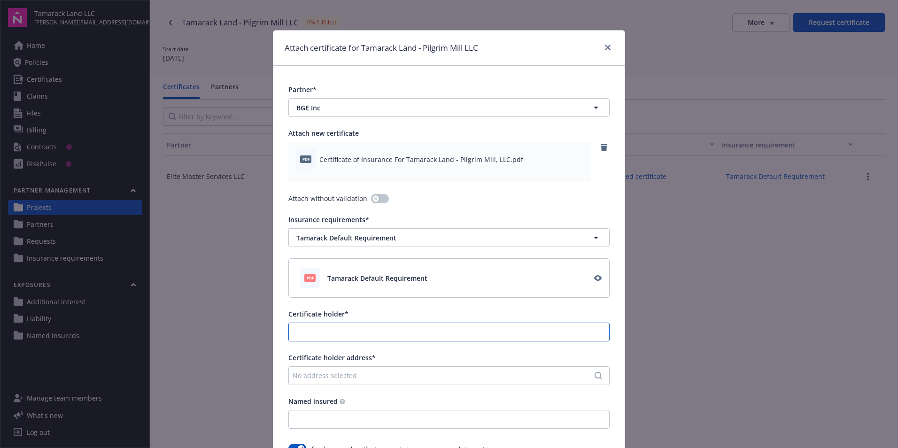
click at [345, 327] on input "Certificate holder*" at bounding box center [449, 332] width 320 height 18
click at [345, 323] on input "Certificate holder*" at bounding box center [449, 332] width 320 height 18
type input "Tamarack Land - Pilgrim Mill, LLC"
click at [338, 373] on div "No address selected" at bounding box center [445, 376] width 304 height 10
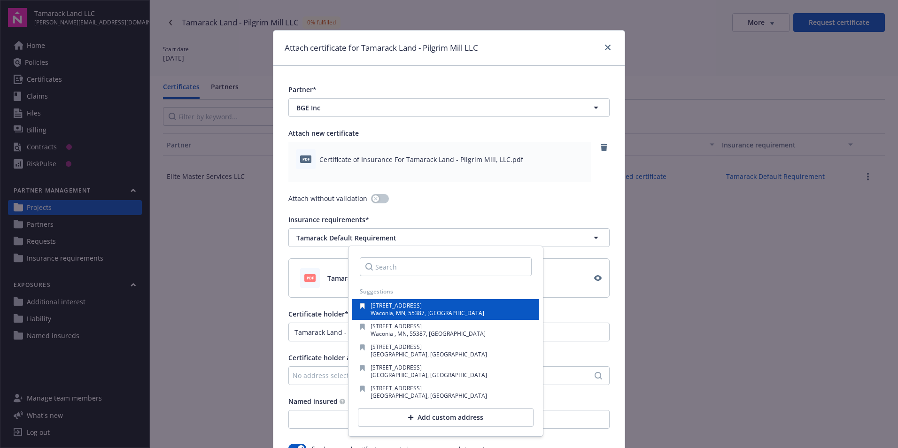
click at [368, 303] on div "[STREET_ADDRESS]" at bounding box center [445, 309] width 187 height 21
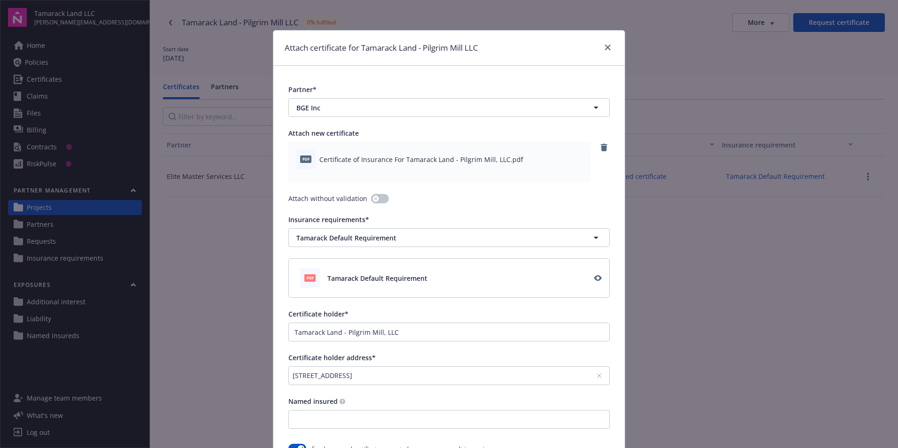
click at [331, 376] on div "[STREET_ADDRESS]" at bounding box center [445, 376] width 304 height 10
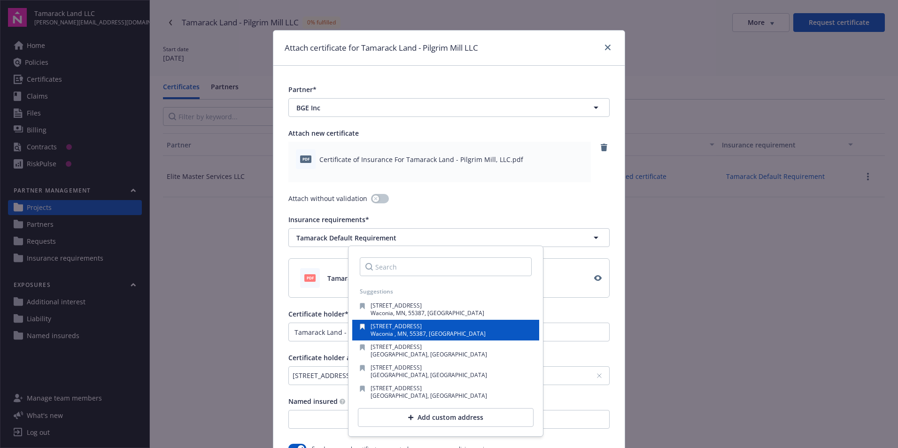
click at [382, 330] on span "Waconia , MN, 55387, [GEOGRAPHIC_DATA]" at bounding box center [428, 334] width 115 height 8
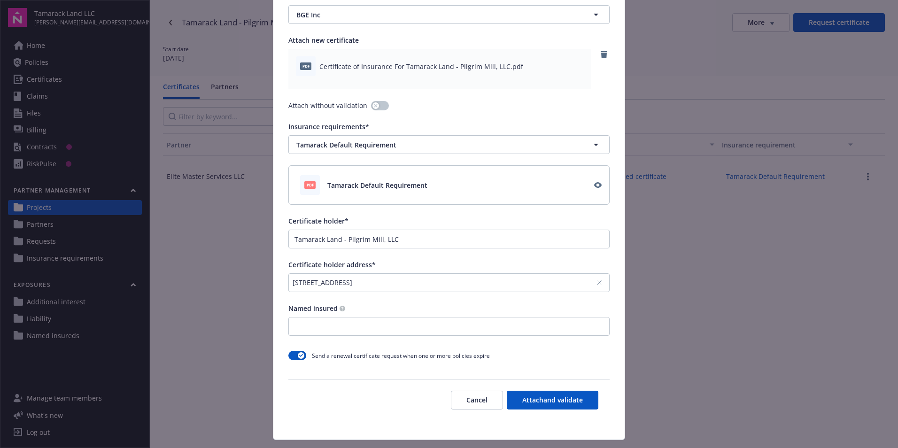
scroll to position [94, 0]
click at [319, 332] on input "Named insured" at bounding box center [449, 326] width 320 height 18
click at [362, 328] on input "Named insured" at bounding box center [449, 326] width 320 height 18
type input "BGE, Inc"
click at [550, 396] on button "Attach and validate" at bounding box center [553, 399] width 92 height 19
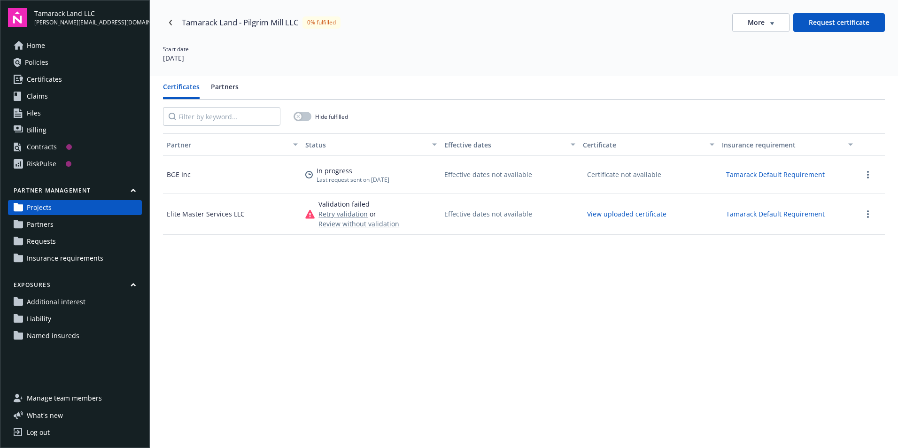
click at [347, 216] on button "Retry validation" at bounding box center [343, 214] width 49 height 10
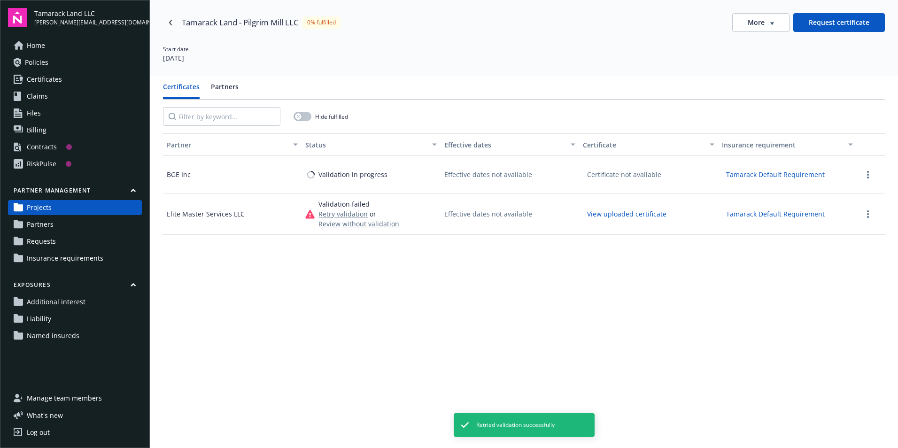
click at [390, 206] on div "Validation failed" at bounding box center [359, 204] width 81 height 10
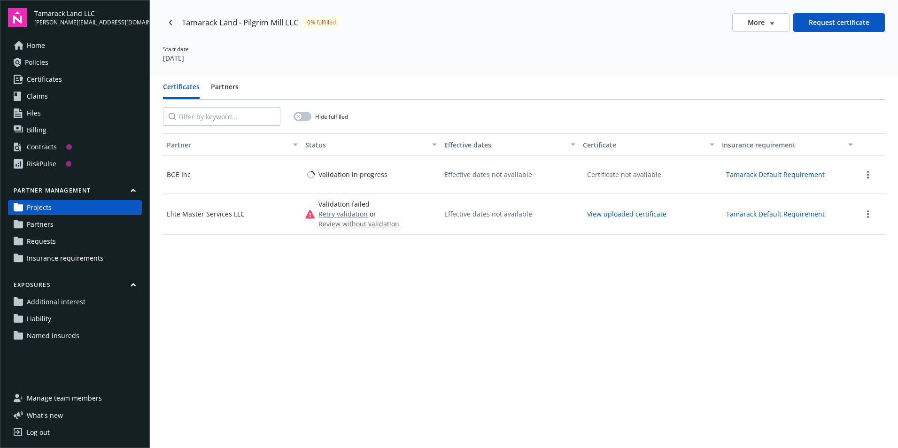
click at [348, 223] on button "Review without validation" at bounding box center [359, 224] width 81 height 10
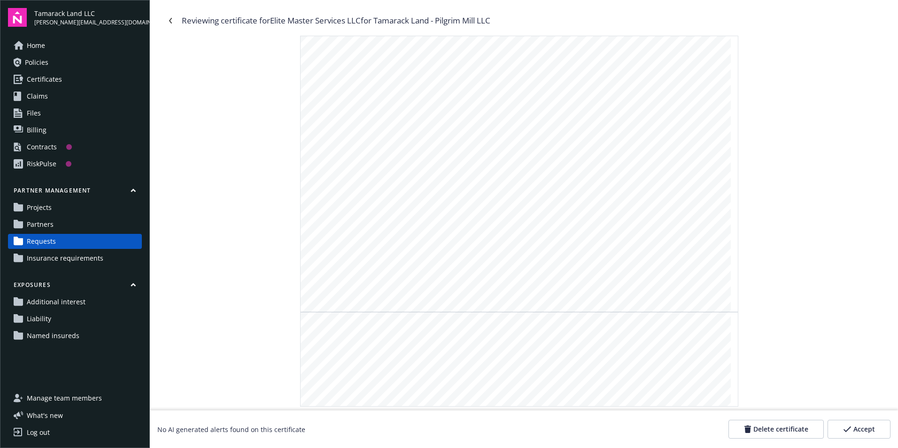
scroll to position [282, 0]
click at [175, 16] on link "Navigate back" at bounding box center [170, 20] width 15 height 15
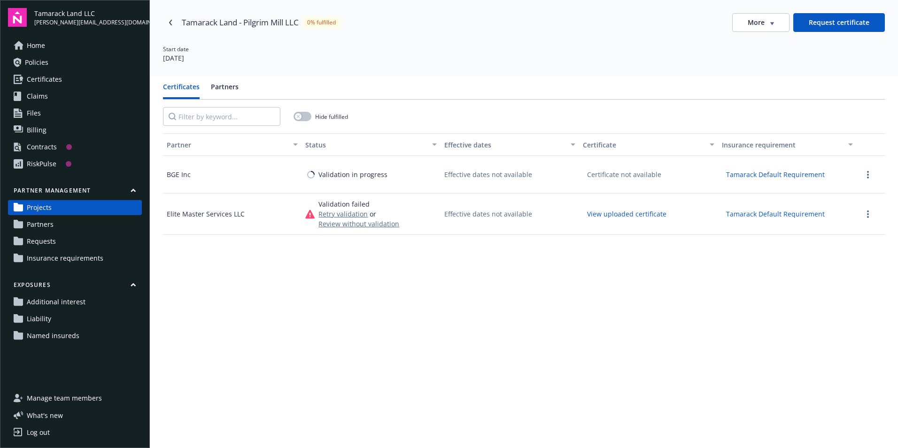
click at [54, 209] on link "Projects" at bounding box center [75, 207] width 134 height 15
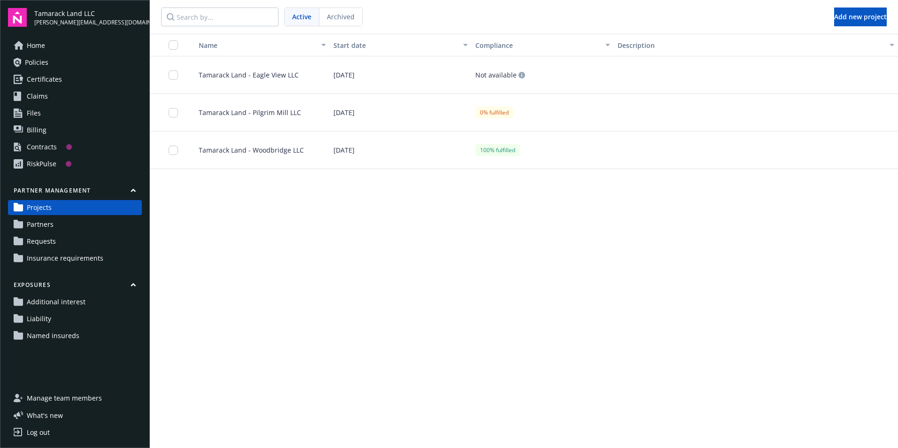
click at [287, 152] on span "Tamarack Land - Woodbridge LLC" at bounding box center [247, 150] width 113 height 10
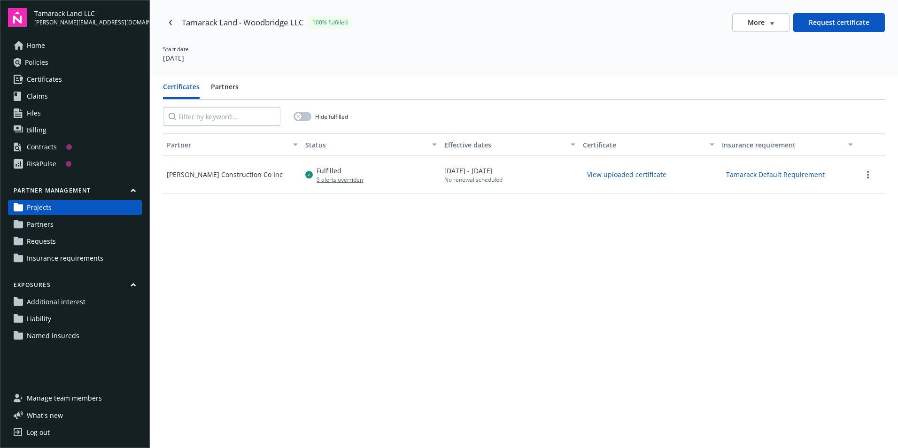
click at [400, 176] on div "Fulfilled 5 alerts overriden" at bounding box center [371, 175] width 139 height 38
click at [230, 174] on div "[PERSON_NAME] Construction Co Inc" at bounding box center [225, 175] width 116 height 10
click at [641, 179] on button "View uploaded certificate" at bounding box center [627, 174] width 88 height 15
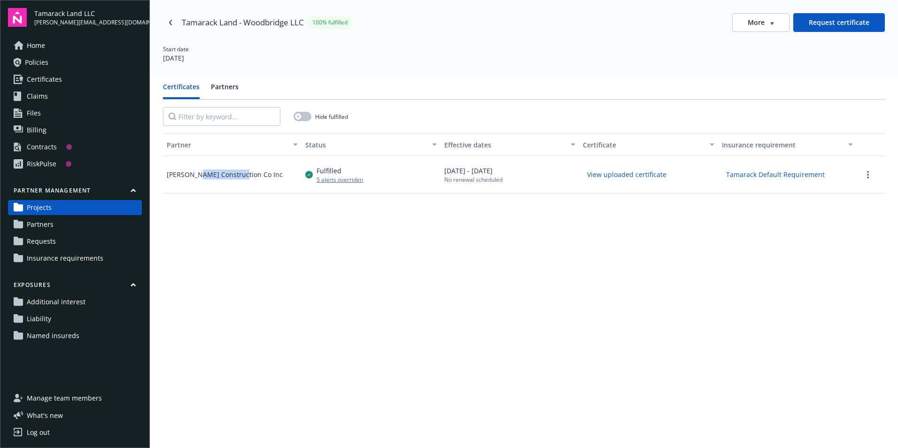
click at [41, 209] on span "Projects" at bounding box center [39, 207] width 25 height 15
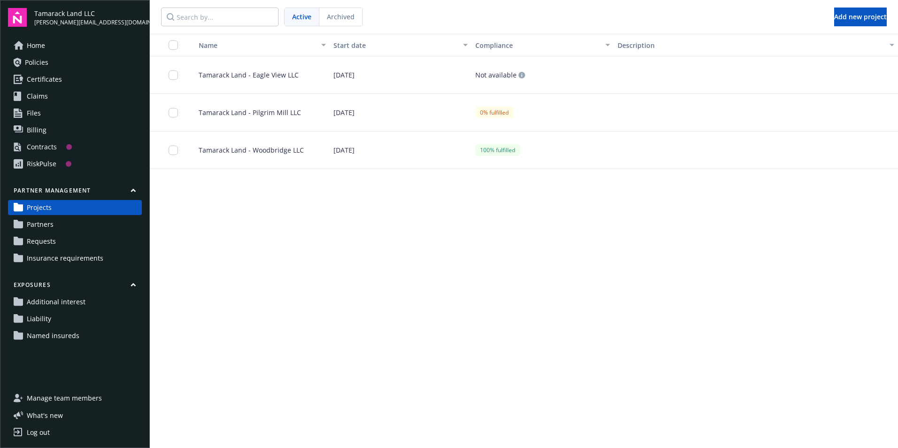
click at [355, 116] on span "[DATE]" at bounding box center [344, 113] width 21 height 10
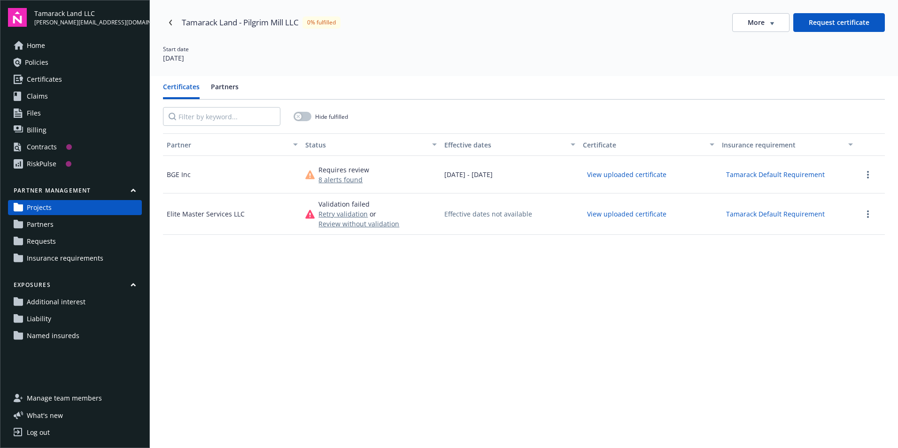
click at [346, 180] on button "8 alerts found" at bounding box center [344, 180] width 51 height 10
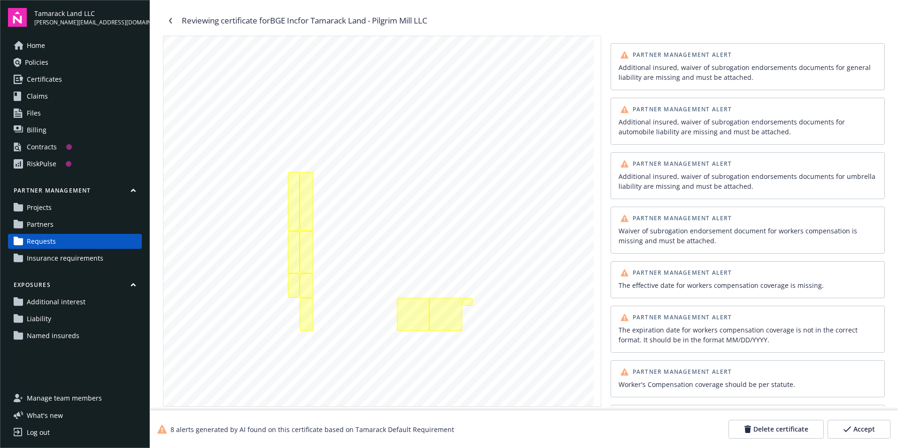
scroll to position [47, 0]
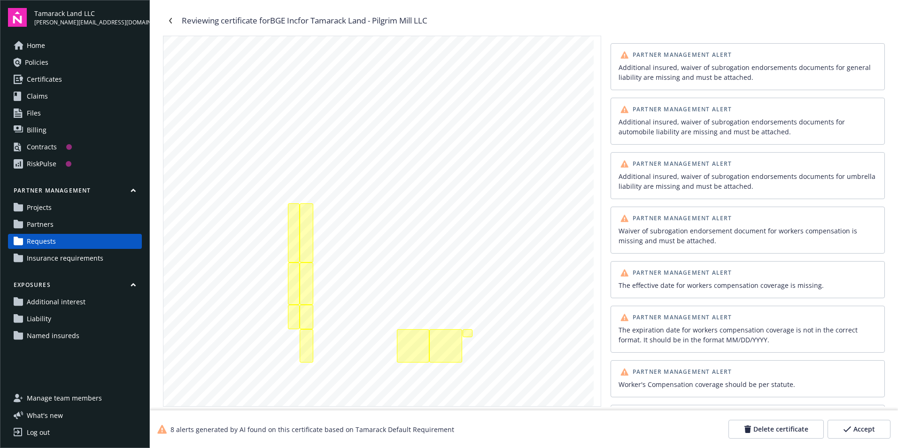
click at [875, 434] on span "Accept" at bounding box center [865, 429] width 22 height 9
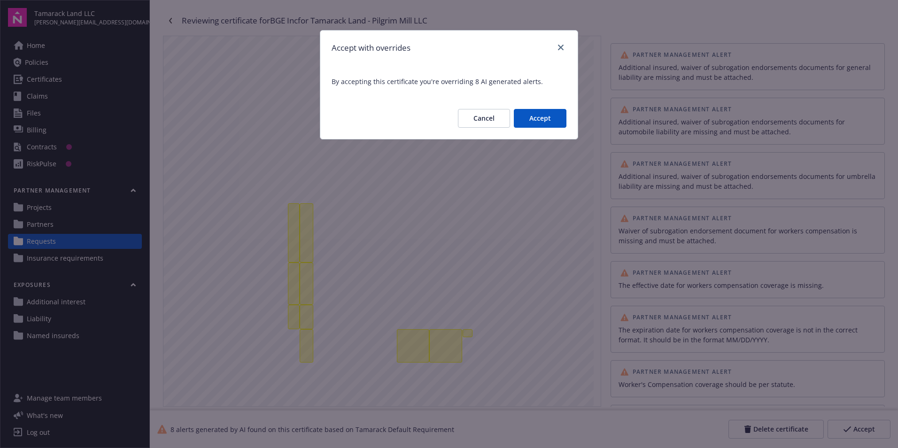
click at [534, 120] on button "Accept" at bounding box center [540, 118] width 53 height 19
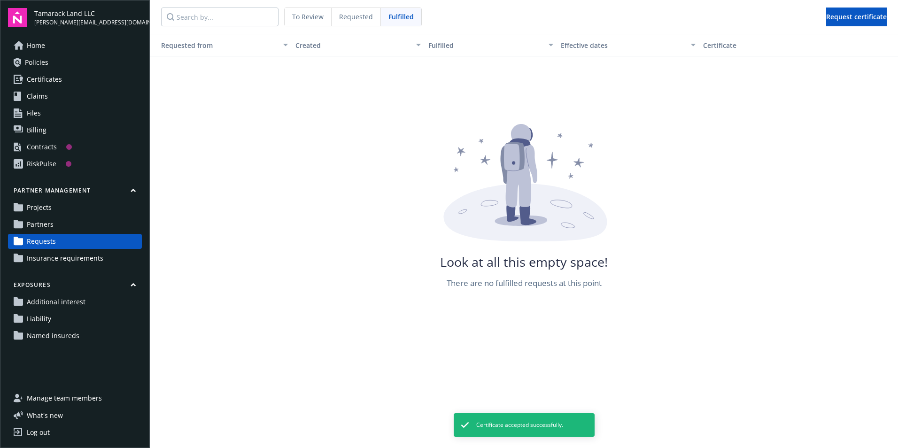
click at [60, 214] on link "Projects" at bounding box center [75, 207] width 134 height 15
